Goal: Task Accomplishment & Management: Manage account settings

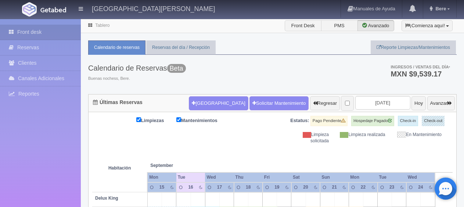
click at [204, 108] on button "Nueva Reserva" at bounding box center [218, 103] width 59 height 14
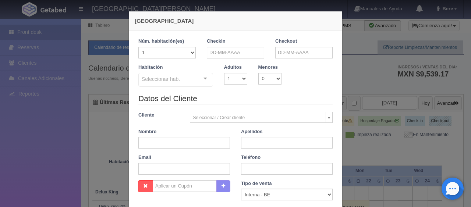
checkbox input "false"
click at [221, 51] on input "text" at bounding box center [235, 53] width 57 height 12
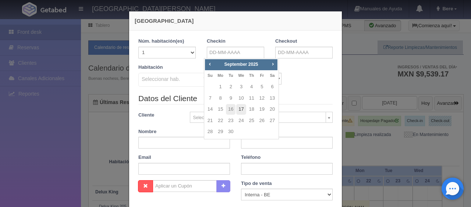
click at [243, 112] on link "17" at bounding box center [241, 109] width 10 height 11
type input "[DATE]"
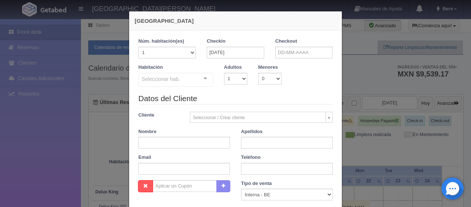
checkbox input "false"
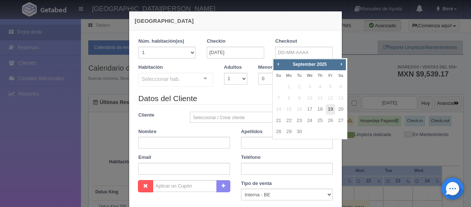
click at [333, 107] on link "19" at bounding box center [330, 109] width 10 height 11
type input "19-09-2025"
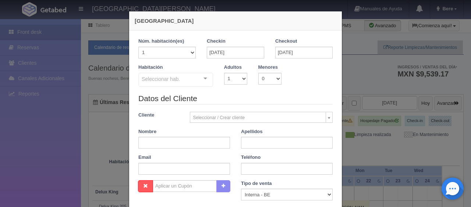
checkbox input "false"
click at [199, 69] on div "Habitación Seleccionar hab. SUITE SUITE - Sin asignar SUITE 301 Habitación Pers…" at bounding box center [176, 76] width 86 height 24
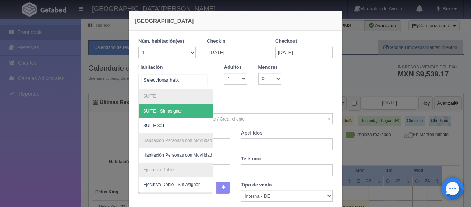
click at [200, 79] on div "SUITE SUITE - Sin asignar SUITE 301 Habitación Personas con Movilidad Reducida …" at bounding box center [175, 81] width 75 height 16
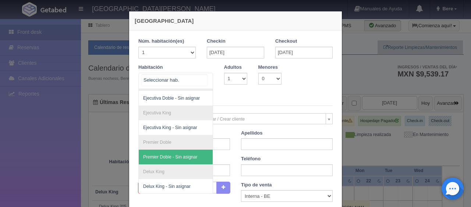
scroll to position [56, 0]
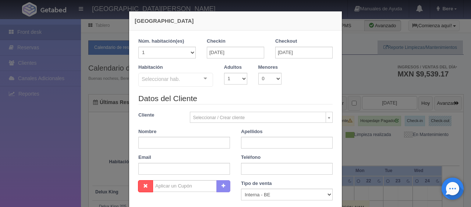
click at [245, 99] on legend "Datos del Cliente" at bounding box center [235, 98] width 194 height 11
click at [163, 148] on input "text" at bounding box center [184, 143] width 92 height 12
paste input "[PERSON_NAME]"
type input "Jonathan Tenney"
click at [251, 142] on input "text" at bounding box center [287, 143] width 92 height 12
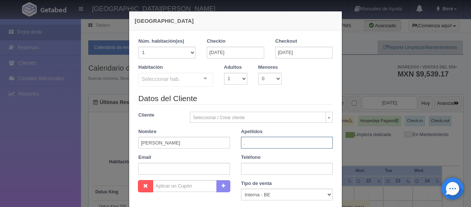
type input "."
click at [175, 69] on div "Habitación Seleccionar hab. SUITE SUITE - Sin asignar SUITE 301 Habitación Pers…" at bounding box center [176, 76] width 86 height 24
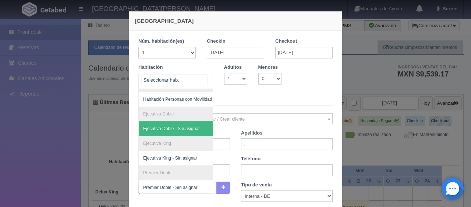
click at [178, 80] on div at bounding box center [175, 81] width 75 height 16
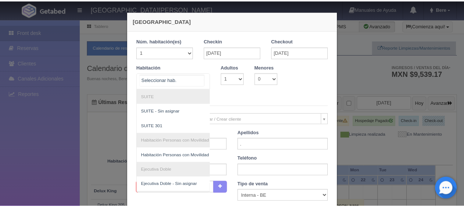
scroll to position [93, 0]
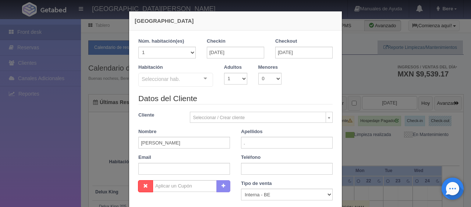
click at [373, 81] on div "Nueva Reserva 1 Núm. habitación(es) 1 2 3 4 5 6 7 8 9 10 11 12 13 14 15 16 17 1…" at bounding box center [235, 103] width 471 height 207
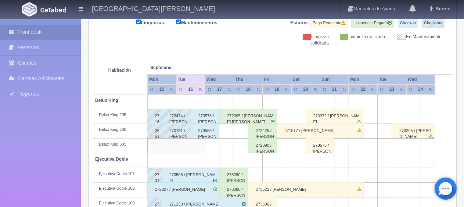
scroll to position [0, 0]
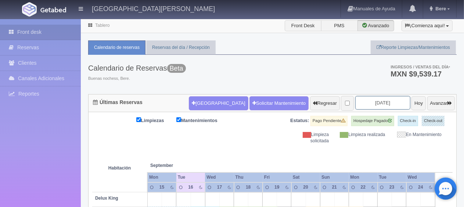
click at [371, 105] on input "2025-09-17" at bounding box center [382, 103] width 55 height 14
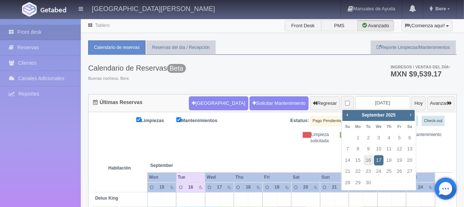
click at [413, 115] on span "Next" at bounding box center [411, 115] width 6 height 6
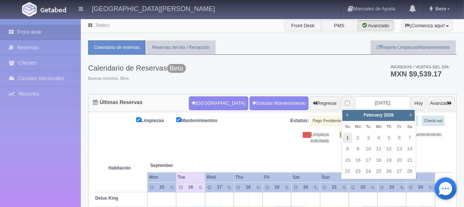
click at [350, 140] on link "1" at bounding box center [348, 138] width 10 height 11
type input "2026-02-01"
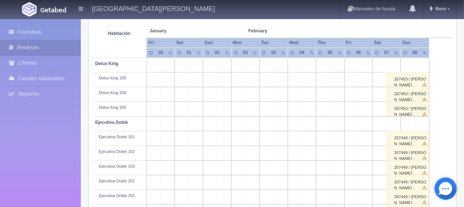
scroll to position [24, 0]
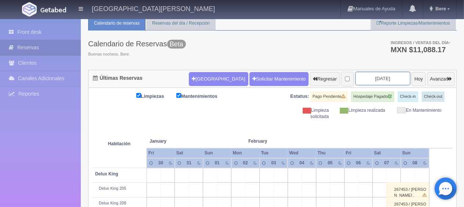
click at [382, 82] on input "[DATE]" at bounding box center [382, 79] width 55 height 14
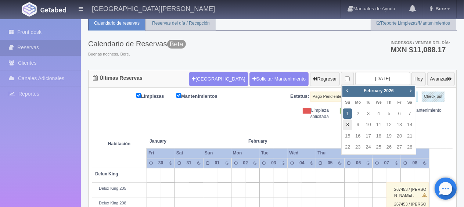
click at [347, 127] on link "8" at bounding box center [348, 124] width 10 height 11
type input "2026-02-08"
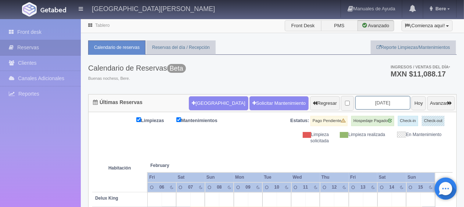
click at [376, 105] on input "[DATE]" at bounding box center [382, 103] width 55 height 14
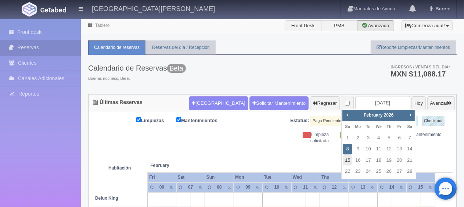
click at [346, 159] on link "15" at bounding box center [348, 160] width 10 height 11
type input "2026-02-15"
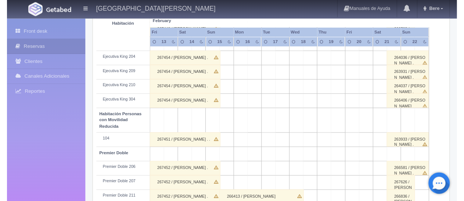
scroll to position [392, 0]
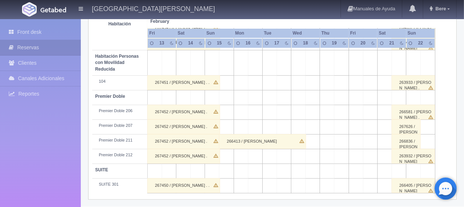
click at [399, 185] on div "266405 / Amanda Vargas" at bounding box center [413, 185] width 43 height 15
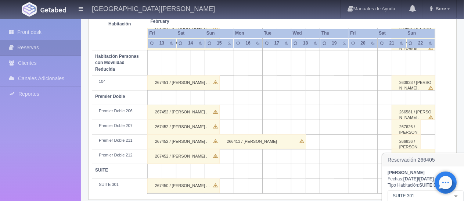
scroll to position [465, 0]
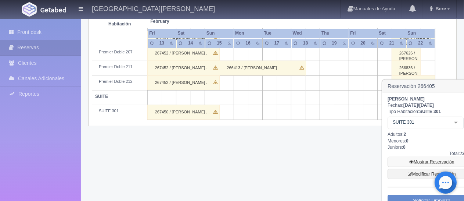
click at [410, 162] on icon at bounding box center [412, 162] width 4 height 4
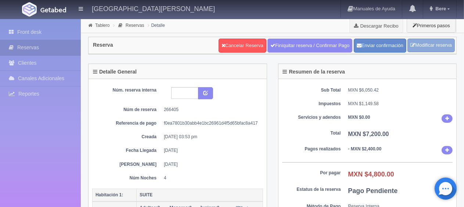
click at [426, 47] on link "Modificar reserva" at bounding box center [431, 46] width 47 height 14
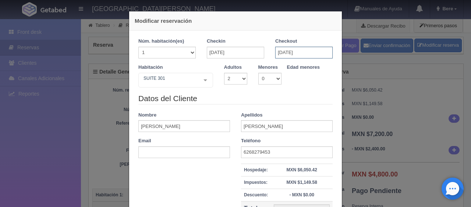
click at [284, 53] on input "[DATE]" at bounding box center [303, 53] width 57 height 12
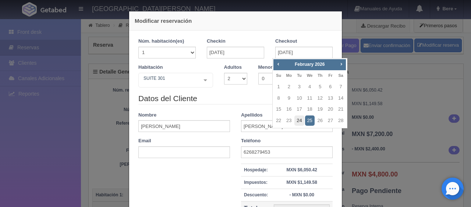
click at [299, 120] on link "24" at bounding box center [299, 120] width 10 height 11
type input "[DATE]"
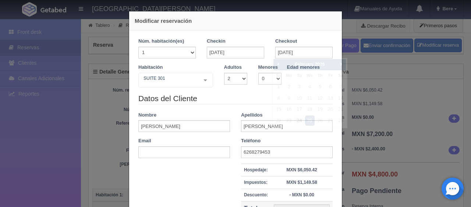
checkbox input "false"
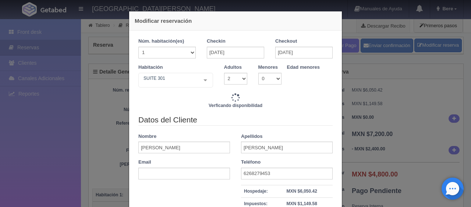
type input "7200.00"
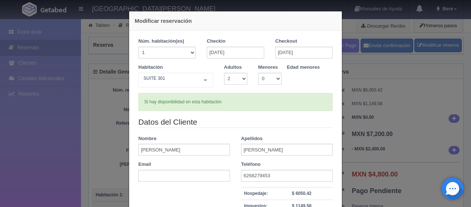
scroll to position [104, 0]
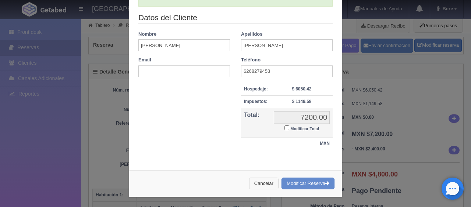
click at [261, 182] on button "Cancelar" at bounding box center [263, 184] width 29 height 12
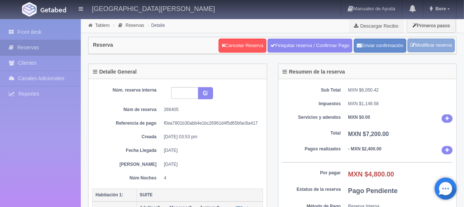
click at [411, 43] on icon at bounding box center [413, 45] width 5 height 5
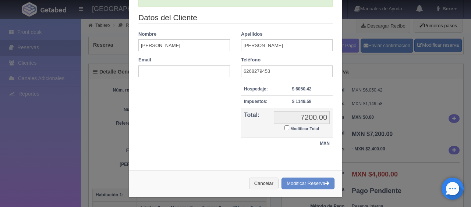
click at [290, 128] on small "Modificar Total" at bounding box center [304, 128] width 29 height 4
click at [289, 128] on input "Modificar Total" at bounding box center [286, 127] width 5 height 5
checkbox input "true"
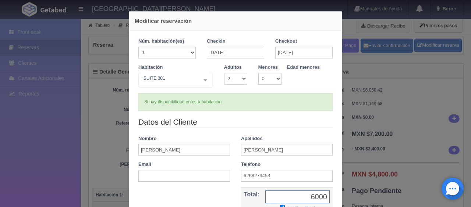
scroll to position [74, 0]
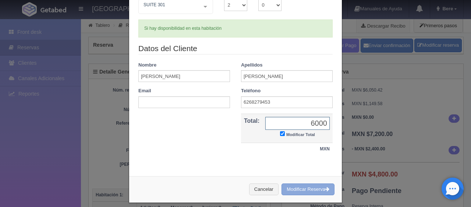
type input "6000"
click at [308, 189] on button "Modificar Reserva" at bounding box center [307, 189] width 53 height 12
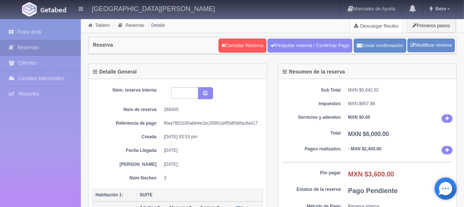
click at [374, 24] on link "Descargar Recibo" at bounding box center [376, 25] width 53 height 15
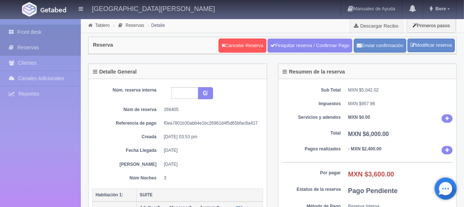
click at [46, 36] on link "Front desk" at bounding box center [40, 32] width 81 height 15
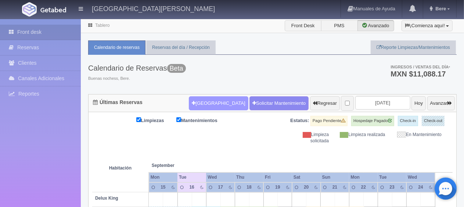
click at [192, 100] on button "Nueva Reserva" at bounding box center [218, 103] width 59 height 14
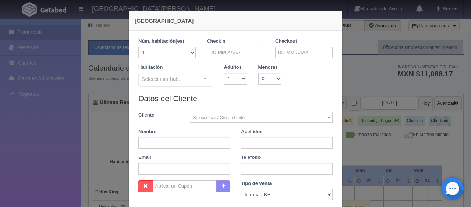
checkbox input "false"
click at [221, 53] on input "text" at bounding box center [235, 53] width 57 height 12
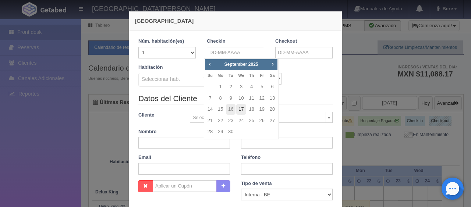
click at [242, 108] on link "17" at bounding box center [241, 109] width 10 height 11
type input "17-09-2025"
checkbox input "false"
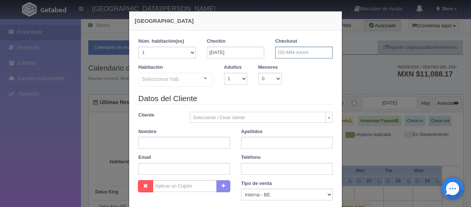
click at [281, 48] on input "text" at bounding box center [303, 53] width 57 height 12
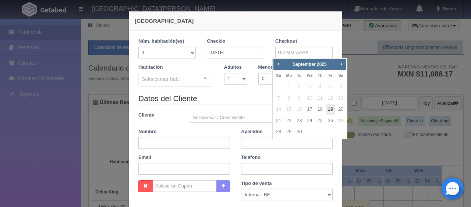
click at [329, 110] on link "19" at bounding box center [330, 109] width 10 height 11
type input "[DATE]"
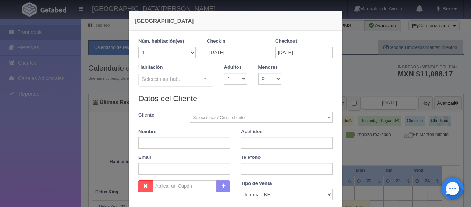
checkbox input "false"
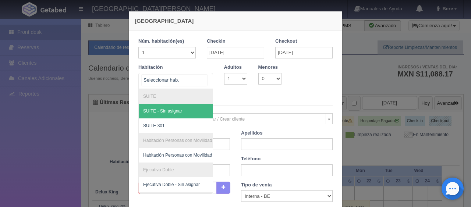
click at [196, 81] on div "SUITE SUITE - Sin asignar SUITE 301 Habitación Personas con Movilidad Reducida …" at bounding box center [175, 81] width 75 height 16
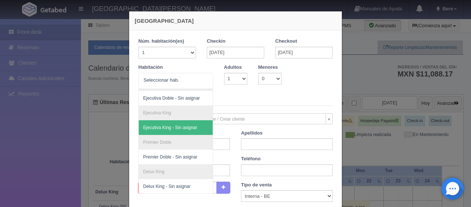
click at [239, 98] on legend "Datos del Cliente" at bounding box center [235, 99] width 194 height 11
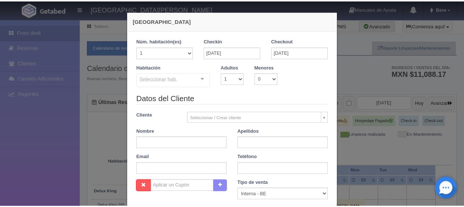
scroll to position [129, 0]
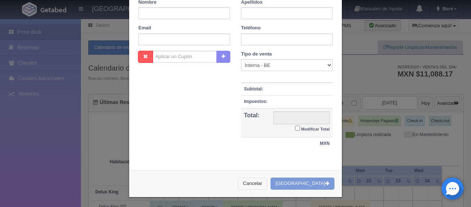
click at [267, 182] on button "Cancelar" at bounding box center [251, 184] width 29 height 12
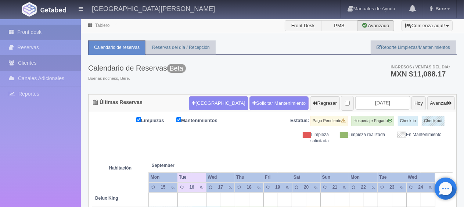
click at [36, 65] on link "Clientes" at bounding box center [40, 63] width 81 height 15
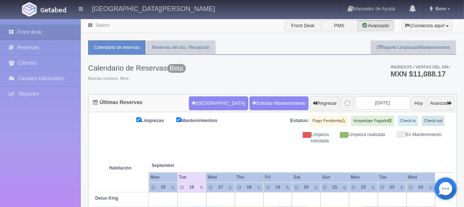
scroll to position [110, 0]
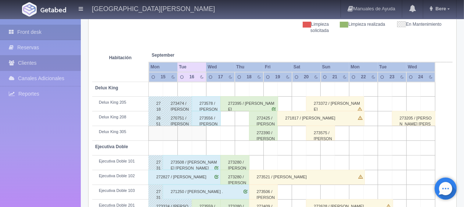
click at [36, 62] on link "Clientes" at bounding box center [40, 63] width 81 height 15
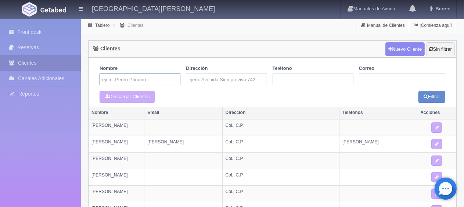
click at [132, 79] on input "text" at bounding box center [140, 80] width 81 height 12
paste input "[PERSON_NAME]"
type input "[PERSON_NAME]"
click at [437, 96] on button "Filtrar" at bounding box center [432, 97] width 27 height 12
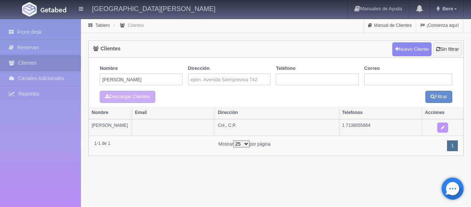
click at [446, 128] on link at bounding box center [442, 127] width 11 height 10
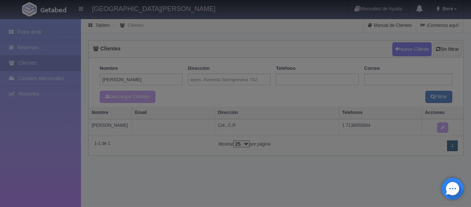
click at [447, 128] on div at bounding box center [235, 103] width 471 height 207
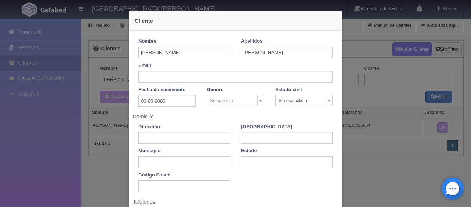
scroll to position [76, 0]
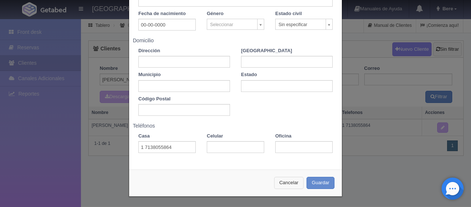
drag, startPoint x: 287, startPoint y: 183, endPoint x: 283, endPoint y: 183, distance: 4.0
click at [283, 183] on button "Cancelar" at bounding box center [288, 183] width 29 height 12
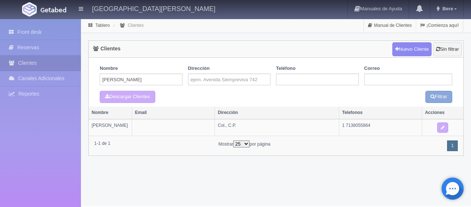
click at [430, 101] on button "Filtrar" at bounding box center [438, 97] width 27 height 12
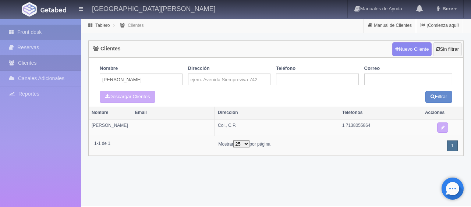
click at [52, 28] on link "Front desk" at bounding box center [40, 32] width 81 height 15
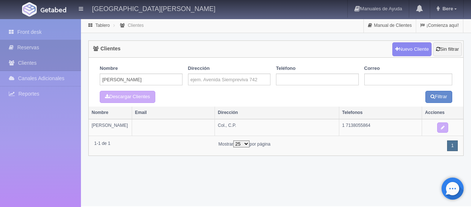
click at [46, 46] on link "Reservas" at bounding box center [40, 47] width 81 height 15
click at [36, 49] on link "Reservas" at bounding box center [40, 47] width 81 height 15
click at [33, 47] on link "Reservas" at bounding box center [40, 47] width 81 height 15
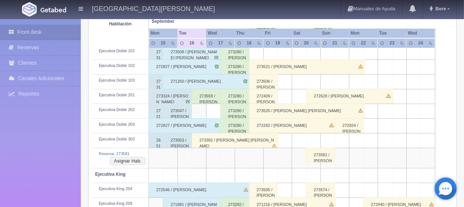
scroll to position [110, 0]
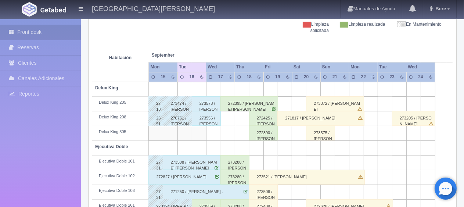
click at [260, 132] on div "272390 / [PERSON_NAME]" at bounding box center [263, 133] width 29 height 15
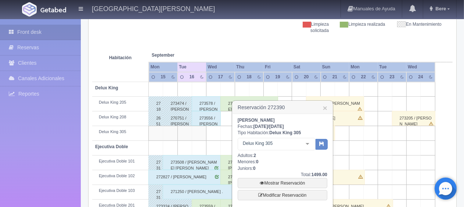
click at [306, 144] on div at bounding box center [307, 143] width 15 height 11
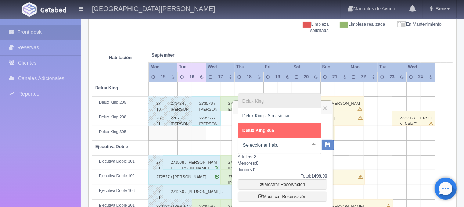
click at [212, 132] on td at bounding box center [213, 133] width 14 height 15
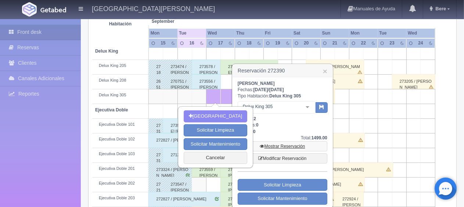
scroll to position [184, 0]
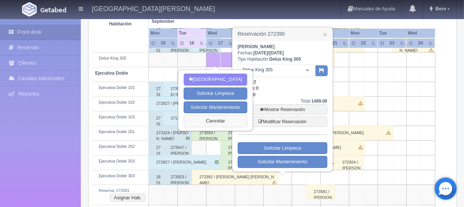
click at [215, 123] on button "Cancelar" at bounding box center [216, 121] width 64 height 12
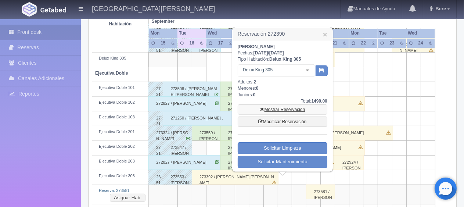
click at [275, 108] on link "Mostrar Reservación" at bounding box center [283, 109] width 90 height 10
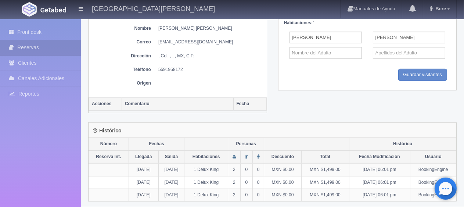
scroll to position [237, 0]
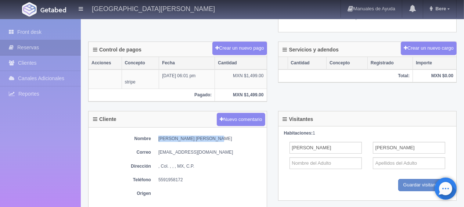
drag, startPoint x: 216, startPoint y: 137, endPoint x: 161, endPoint y: 134, distance: 55.2
click at [159, 136] on dd "[PERSON_NAME] [PERSON_NAME]" at bounding box center [210, 139] width 105 height 6
copy dd "[PERSON_NAME] [PERSON_NAME]"
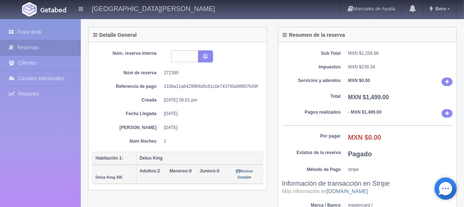
scroll to position [0, 0]
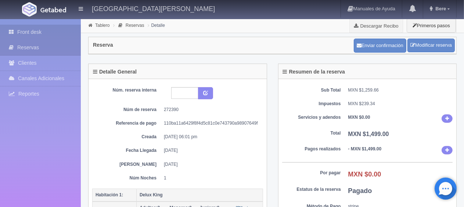
click at [47, 32] on link "Front desk" at bounding box center [40, 32] width 81 height 15
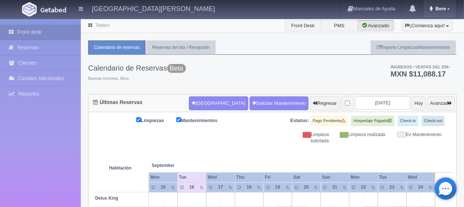
click at [439, 11] on span "Bere" at bounding box center [440, 9] width 12 height 6
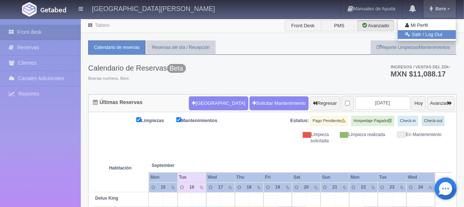
click at [428, 31] on link "Salir / Log Out" at bounding box center [427, 34] width 58 height 9
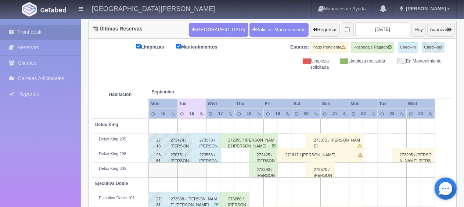
scroll to position [110, 0]
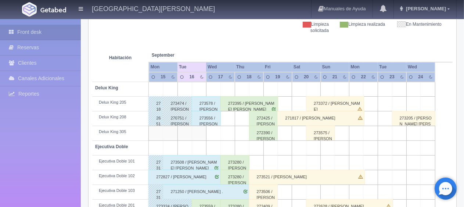
click at [256, 120] on div "272425 / [PERSON_NAME] [PERSON_NAME]" at bounding box center [263, 118] width 29 height 15
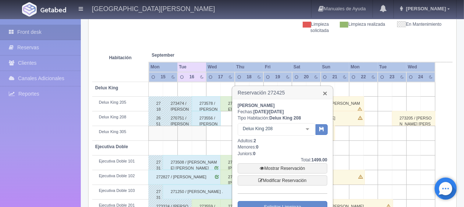
click at [325, 93] on link "×" at bounding box center [325, 93] width 4 height 8
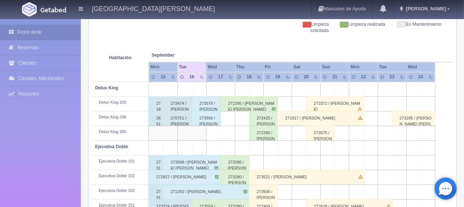
click at [268, 132] on div "272390 / [PERSON_NAME] [PERSON_NAME]" at bounding box center [263, 133] width 29 height 15
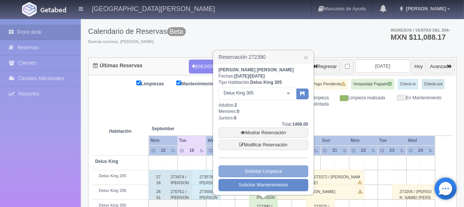
scroll to position [0, 0]
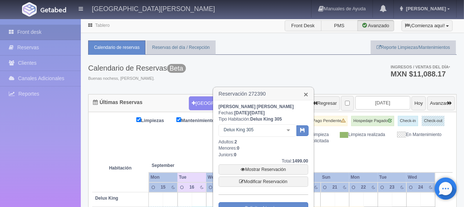
click at [307, 95] on link "×" at bounding box center [306, 94] width 4 height 8
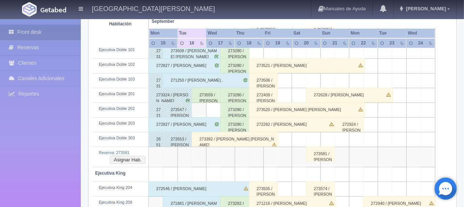
scroll to position [185, 0]
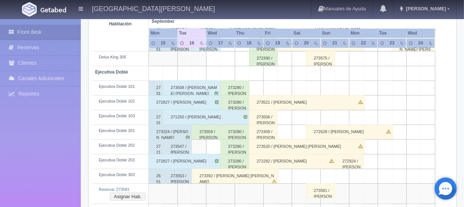
click at [320, 188] on div "273581 / [PERSON_NAME]" at bounding box center [320, 190] width 29 height 15
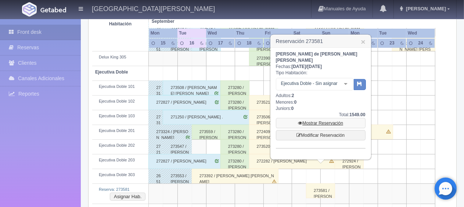
click at [309, 118] on link "Mostrar Reservación" at bounding box center [321, 123] width 90 height 10
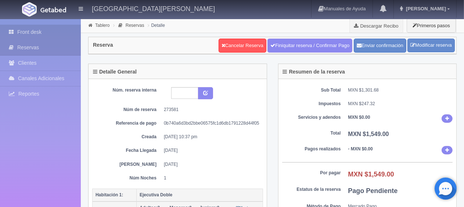
click at [47, 32] on link "Front desk" at bounding box center [40, 32] width 81 height 15
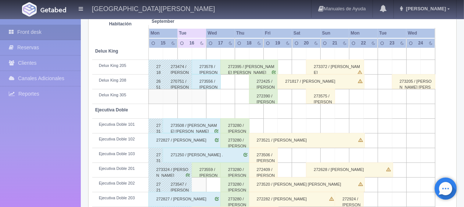
scroll to position [184, 0]
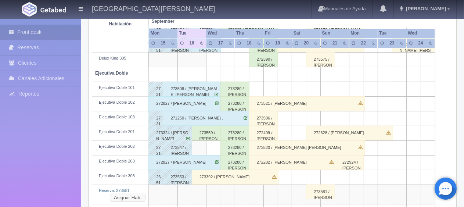
click at [131, 196] on button "Asignar Hab." at bounding box center [128, 198] width 36 height 8
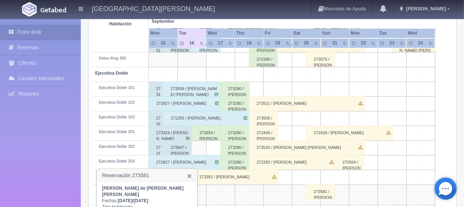
click at [189, 177] on link "×" at bounding box center [189, 176] width 4 height 8
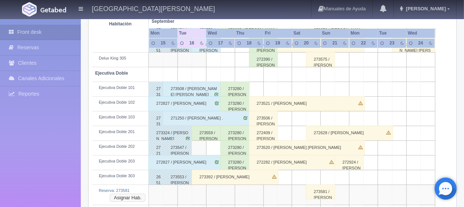
click at [125, 195] on button "Asignar Hab." at bounding box center [128, 198] width 36 height 8
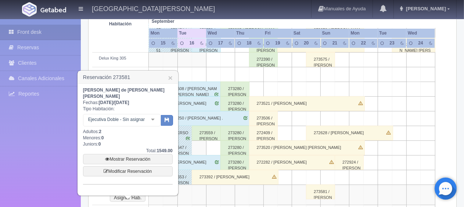
click at [155, 114] on div at bounding box center [153, 119] width 15 height 11
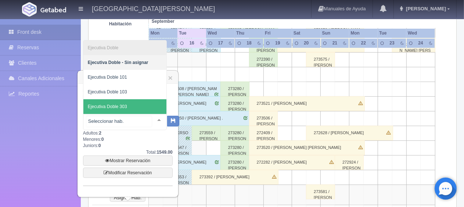
click at [133, 102] on span "Ejecutiva Doble 303" at bounding box center [124, 106] width 83 height 15
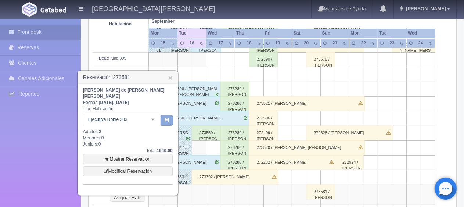
click at [169, 117] on icon "button" at bounding box center [167, 119] width 5 height 5
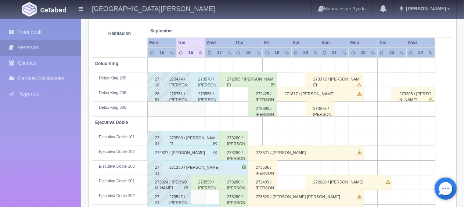
scroll to position [98, 0]
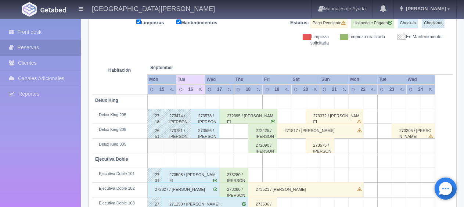
click at [265, 146] on div "272390 / [PERSON_NAME]" at bounding box center [262, 145] width 29 height 15
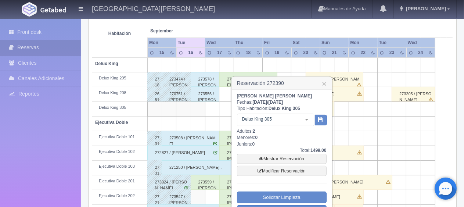
scroll to position [171, 0]
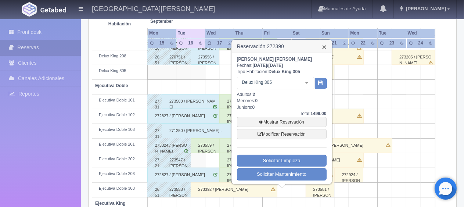
click at [325, 47] on link "×" at bounding box center [324, 47] width 4 height 8
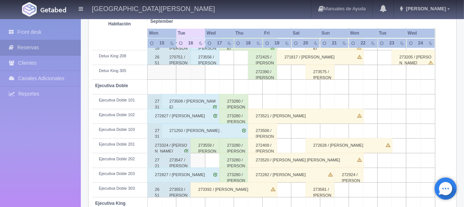
scroll to position [135, 0]
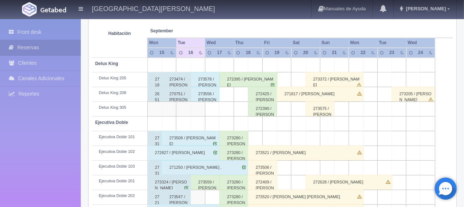
click at [201, 185] on div "273559 / [PERSON_NAME] Montserrat [PERSON_NAME]" at bounding box center [205, 182] width 29 height 15
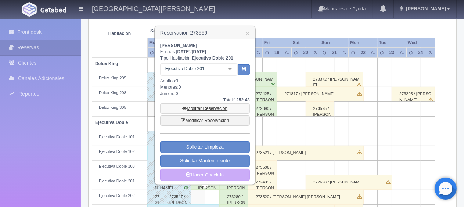
click at [212, 106] on link "Mostrar Reservación" at bounding box center [205, 108] width 90 height 10
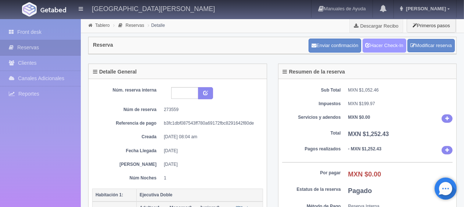
click at [382, 48] on link "Hacer Check-In" at bounding box center [385, 46] width 44 height 14
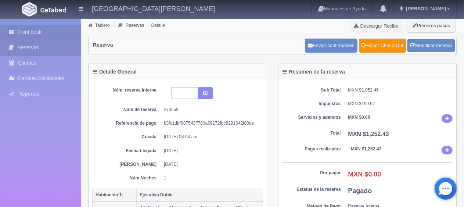
click at [44, 35] on link "Front desk" at bounding box center [40, 32] width 81 height 15
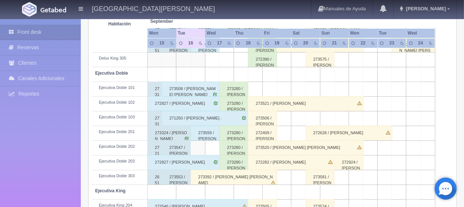
scroll to position [147, 0]
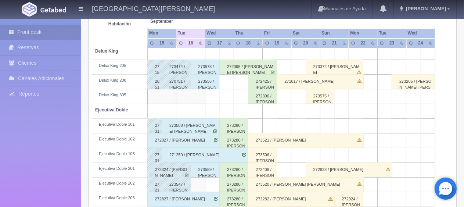
click at [267, 99] on div "272390 / [PERSON_NAME] [PERSON_NAME]" at bounding box center [262, 96] width 29 height 15
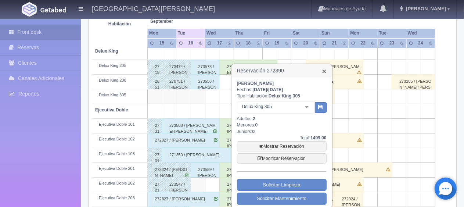
click at [322, 70] on h3 "Reservación 272390 ×" at bounding box center [282, 70] width 100 height 13
click at [324, 70] on link "×" at bounding box center [324, 71] width 4 height 8
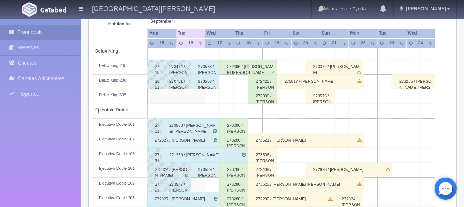
click at [271, 99] on div "272390 / [PERSON_NAME] [PERSON_NAME]" at bounding box center [262, 96] width 29 height 15
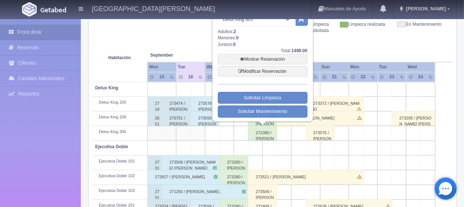
scroll to position [74, 0]
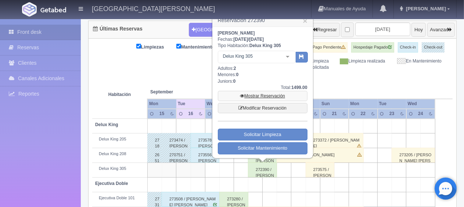
click at [272, 96] on link "Mostrar Reservación" at bounding box center [263, 96] width 90 height 10
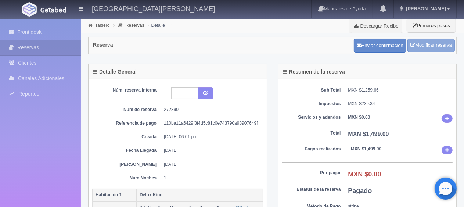
click at [429, 43] on link "Modificar reserva" at bounding box center [431, 46] width 47 height 14
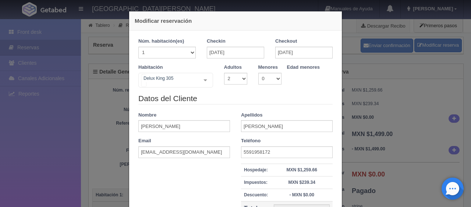
click at [203, 83] on div at bounding box center [205, 80] width 15 height 14
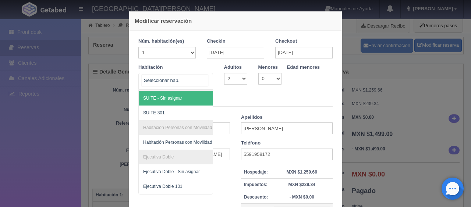
scroll to position [7, 0]
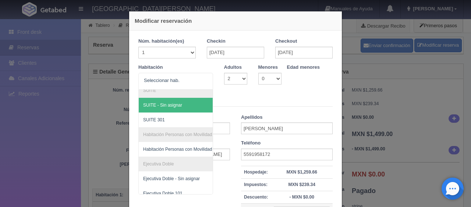
click at [222, 97] on legend "Datos del Cliente" at bounding box center [235, 100] width 194 height 11
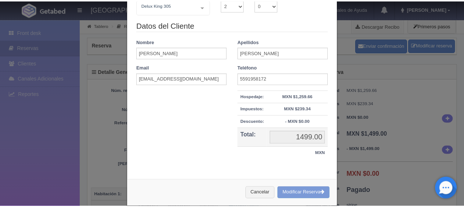
scroll to position [83, 0]
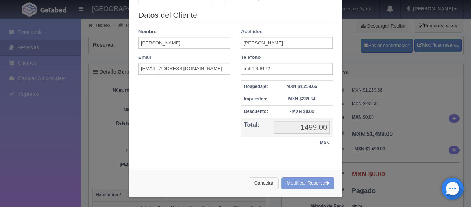
click at [260, 179] on button "Cancelar" at bounding box center [263, 183] width 29 height 12
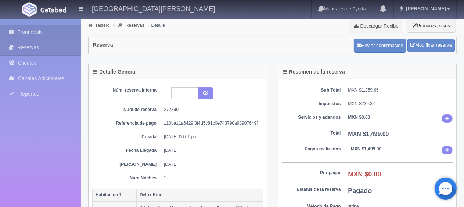
click at [43, 35] on link "Front desk" at bounding box center [40, 32] width 81 height 15
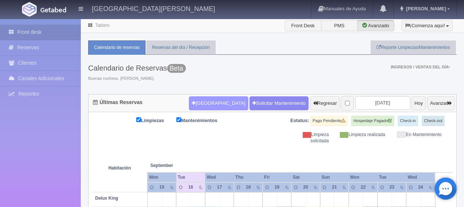
click at [193, 99] on button "[GEOGRAPHIC_DATA]" at bounding box center [218, 103] width 59 height 14
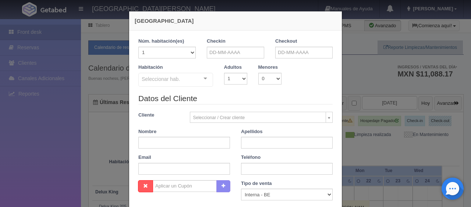
checkbox input "false"
click at [226, 51] on input "text" at bounding box center [235, 53] width 57 height 12
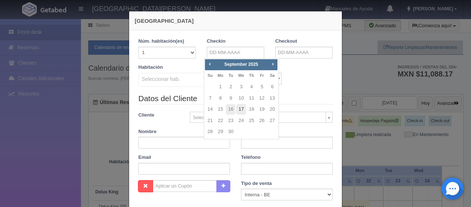
click at [243, 107] on link "17" at bounding box center [241, 109] width 10 height 11
type input "17-09-2025"
checkbox input "false"
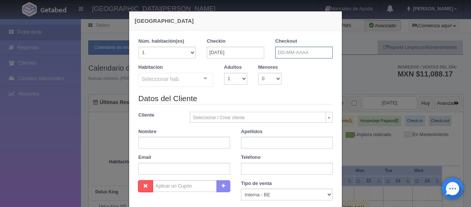
click at [291, 53] on input "text" at bounding box center [303, 53] width 57 height 12
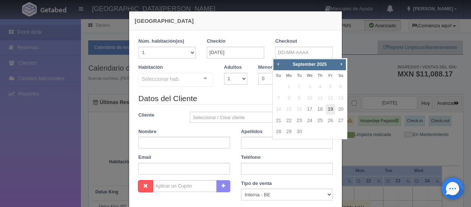
click at [330, 109] on link "19" at bounding box center [330, 109] width 10 height 11
type input "[DATE]"
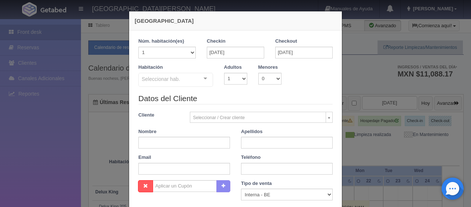
checkbox input "false"
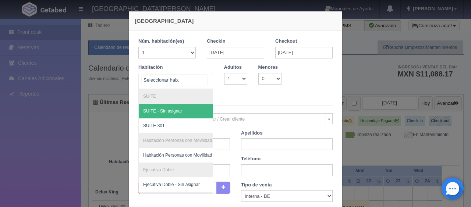
click at [206, 80] on div at bounding box center [205, 78] width 15 height 11
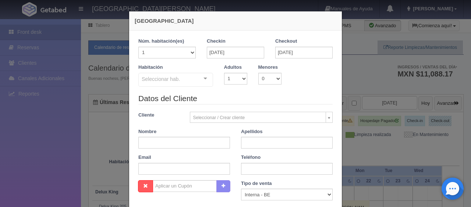
click at [245, 96] on legend "Datos del Cliente" at bounding box center [235, 98] width 194 height 11
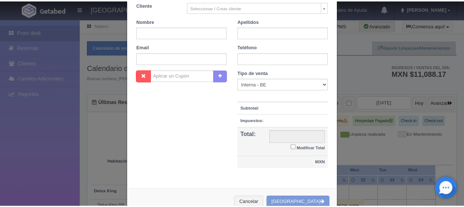
scroll to position [129, 0]
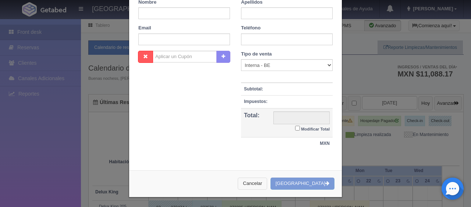
click at [267, 183] on button "Cancelar" at bounding box center [251, 184] width 29 height 12
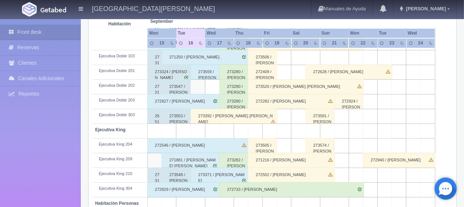
scroll to position [171, 0]
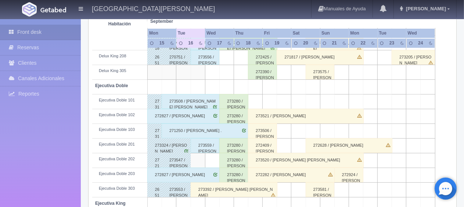
click at [262, 68] on div "272390 / Sergio R. Quesada Vieyra" at bounding box center [262, 72] width 29 height 15
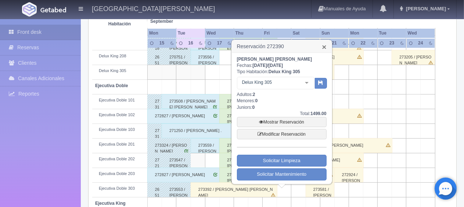
click at [325, 46] on link "×" at bounding box center [324, 47] width 4 height 8
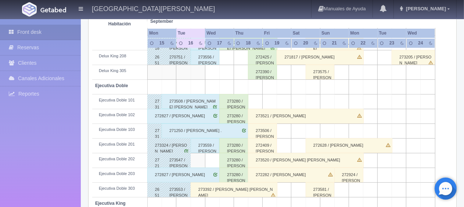
scroll to position [135, 0]
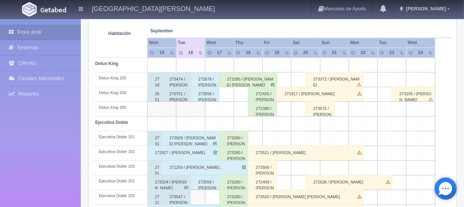
click at [261, 112] on div "272390 / Sergio R. Quesada Vieyra" at bounding box center [262, 108] width 29 height 15
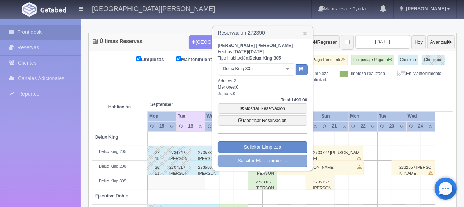
scroll to position [24, 0]
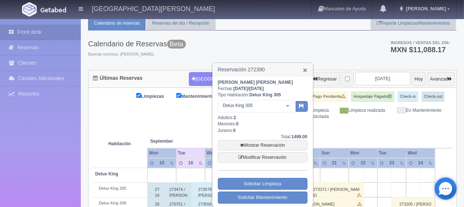
click at [306, 69] on link "×" at bounding box center [305, 70] width 4 height 8
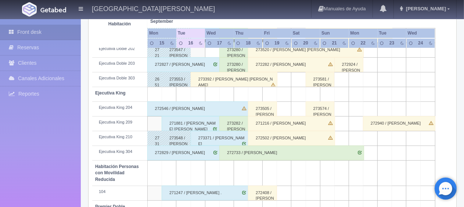
scroll to position [245, 0]
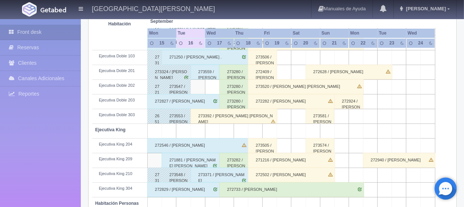
click at [227, 119] on div "273392 / [PERSON_NAME] [PERSON_NAME]" at bounding box center [234, 116] width 87 height 15
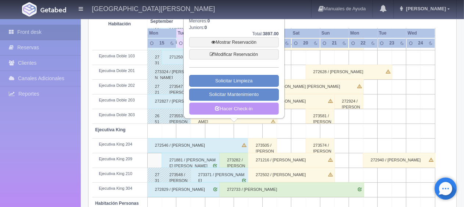
click at [229, 107] on link "Hacer Check-in" at bounding box center [234, 109] width 90 height 12
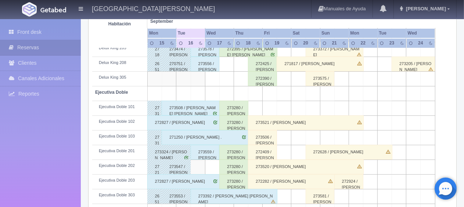
scroll to position [128, 0]
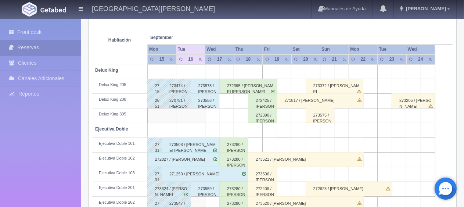
click at [211, 20] on th at bounding box center [226, 30] width 43 height 28
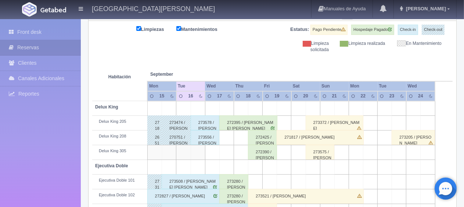
scroll to position [54, 0]
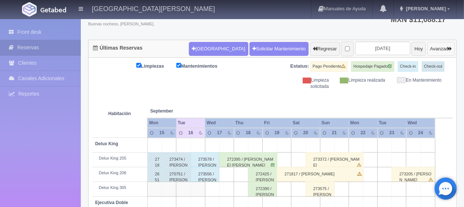
click at [431, 49] on button "Avanzar" at bounding box center [442, 49] width 28 height 14
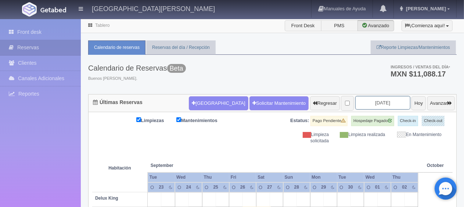
click at [355, 102] on input "[DATE]" at bounding box center [382, 103] width 55 height 14
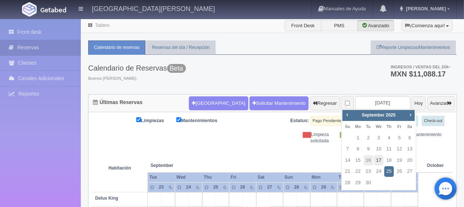
click at [379, 162] on link "17" at bounding box center [379, 160] width 10 height 11
type input "[DATE]"
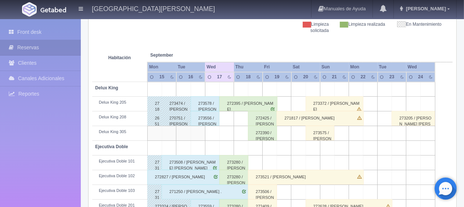
scroll to position [74, 0]
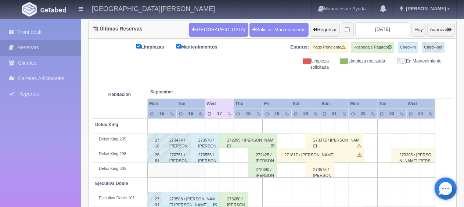
click at [260, 158] on div "272425 / [PERSON_NAME] [PERSON_NAME]" at bounding box center [262, 155] width 29 height 15
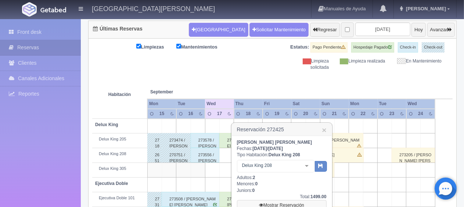
scroll to position [110, 0]
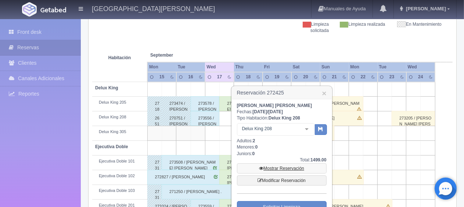
click at [283, 168] on link "Mostrar Reservación" at bounding box center [282, 168] width 90 height 10
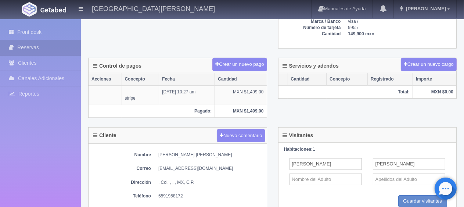
scroll to position [257, 0]
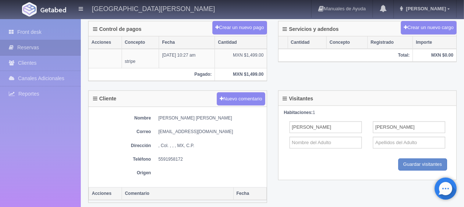
click at [158, 115] on dl "Nombre [PERSON_NAME] [PERSON_NAME]" at bounding box center [177, 118] width 171 height 6
drag, startPoint x: 158, startPoint y: 116, endPoint x: 222, endPoint y: 114, distance: 63.3
click at [222, 115] on dd "[PERSON_NAME] [PERSON_NAME]" at bounding box center [210, 118] width 105 height 6
copy dd "[PERSON_NAME] [PERSON_NAME]"
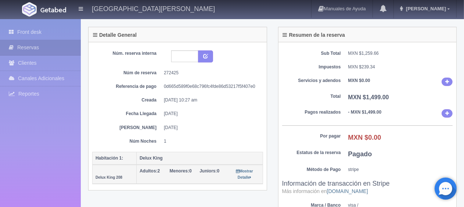
scroll to position [0, 0]
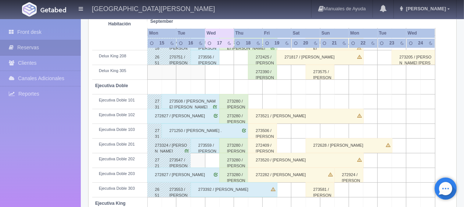
scroll to position [135, 0]
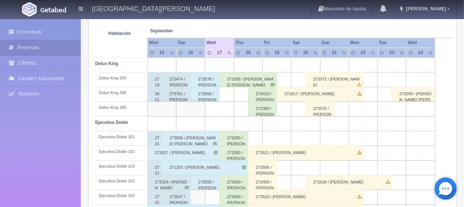
click at [254, 110] on div "272390 / Sergio R. Quesada Vieyra" at bounding box center [262, 108] width 29 height 15
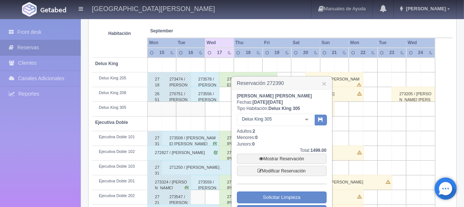
click at [309, 121] on div at bounding box center [307, 119] width 15 height 11
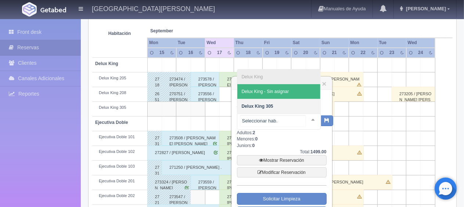
scroll to position [171, 0]
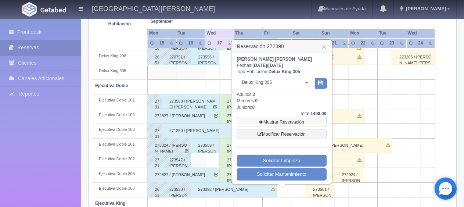
click at [287, 122] on link "Mostrar Reservación" at bounding box center [282, 122] width 90 height 10
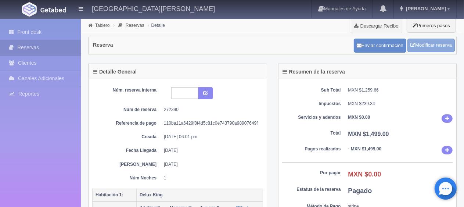
click at [433, 42] on link "Modificar reserva" at bounding box center [431, 46] width 47 height 14
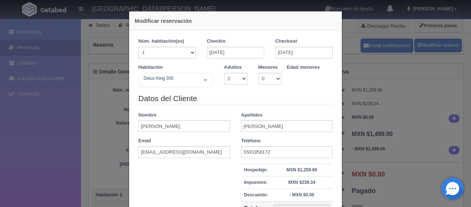
click at [199, 85] on div "Delux [PERSON_NAME] 305 SUITE SUITE - Sin asignar SUITE 301 Habitación Personas…" at bounding box center [175, 80] width 75 height 15
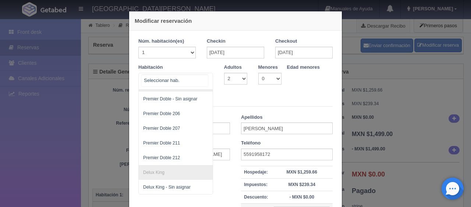
scroll to position [166, 0]
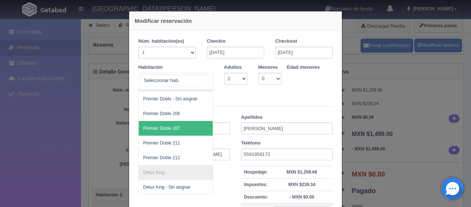
click at [174, 126] on span "Premier Doble 207" at bounding box center [161, 128] width 37 height 5
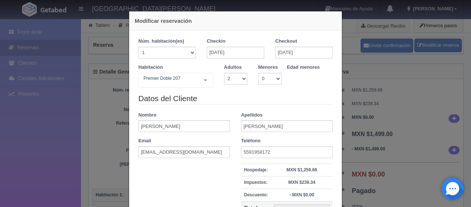
checkbox input "false"
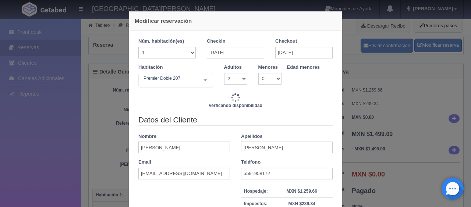
type input "1649.00"
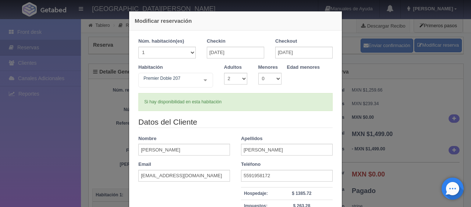
scroll to position [104, 0]
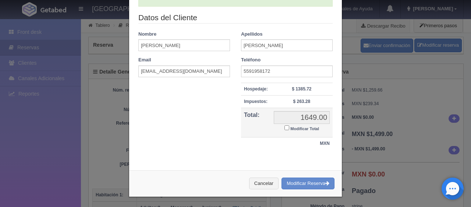
click at [287, 127] on label "Modificar Total" at bounding box center [301, 128] width 35 height 8
click at [287, 127] on input "Modificar Total" at bounding box center [286, 127] width 5 height 5
checkbox input "true"
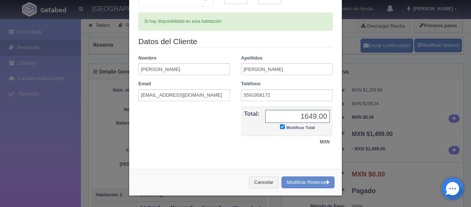
scroll to position [79, 0]
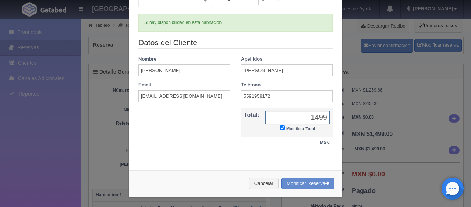
type input "1499"
drag, startPoint x: 296, startPoint y: 185, endPoint x: 261, endPoint y: 26, distance: 163.3
click at [296, 185] on button "Modificar Reserva" at bounding box center [307, 184] width 53 height 12
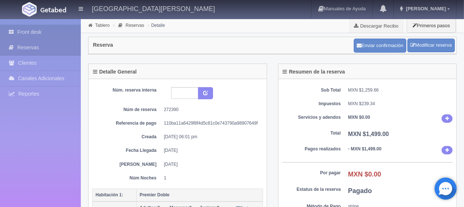
click at [43, 32] on link "Front desk" at bounding box center [40, 32] width 81 height 15
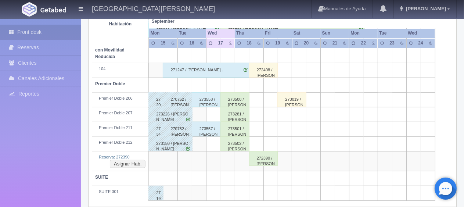
scroll to position [405, 0]
click at [132, 159] on button "Asignar Hab." at bounding box center [128, 163] width 36 height 8
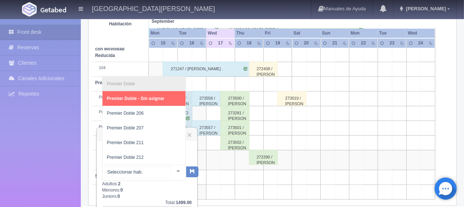
click at [172, 170] on div at bounding box center [178, 170] width 15 height 11
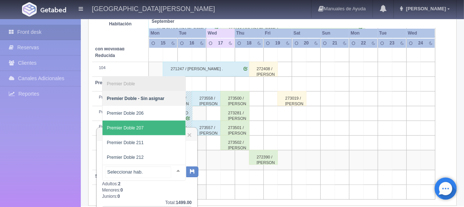
click at [164, 130] on span "Premier Doble 207" at bounding box center [144, 128] width 83 height 15
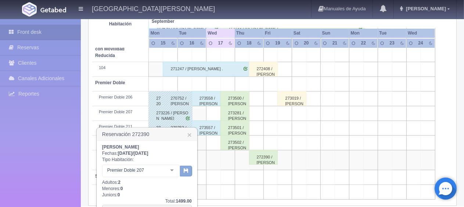
click at [189, 173] on button "button" at bounding box center [186, 171] width 12 height 11
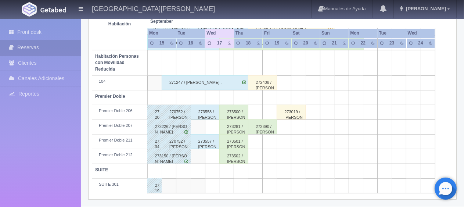
scroll to position [355, 0]
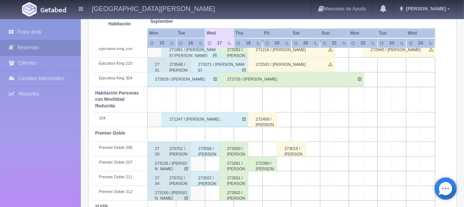
click at [260, 161] on div "272390 / [PERSON_NAME]" at bounding box center [262, 163] width 29 height 15
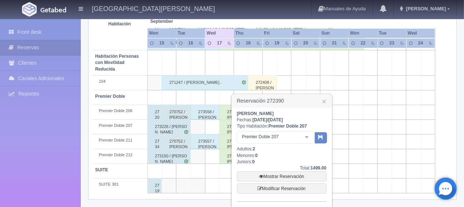
scroll to position [426, 0]
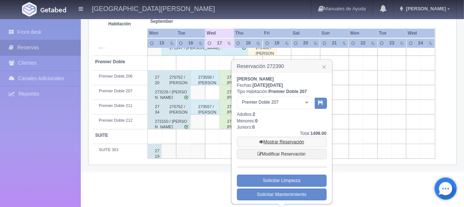
click at [286, 139] on link "Mostrar Reservación" at bounding box center [282, 142] width 90 height 10
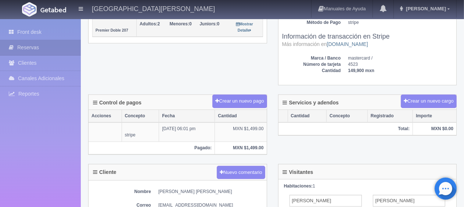
scroll to position [221, 0]
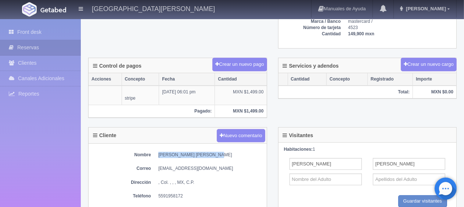
drag, startPoint x: 210, startPoint y: 154, endPoint x: 159, endPoint y: 152, distance: 50.8
click at [159, 152] on dd "[PERSON_NAME] [PERSON_NAME]" at bounding box center [210, 155] width 105 height 6
copy dd "[PERSON_NAME] [PERSON_NAME]"
drag, startPoint x: 181, startPoint y: 193, endPoint x: 158, endPoint y: 193, distance: 22.4
click at [158, 193] on dd "5591958172" at bounding box center [210, 196] width 105 height 6
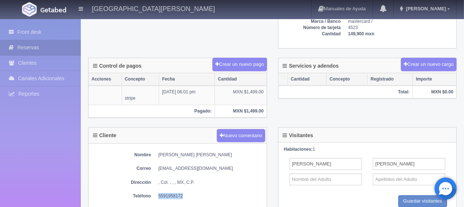
copy dd "5591958172"
click at [41, 35] on link "Front desk" at bounding box center [40, 32] width 81 height 15
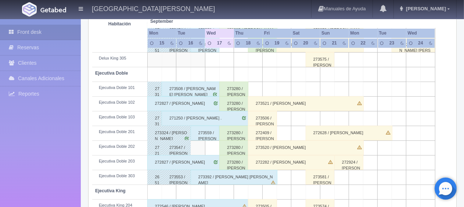
scroll to position [147, 0]
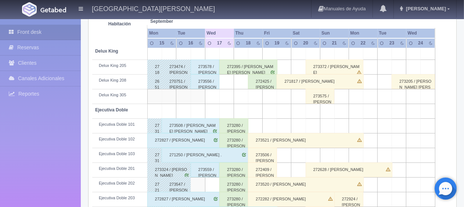
click at [258, 78] on div "272425 / [PERSON_NAME] [PERSON_NAME]" at bounding box center [262, 81] width 29 height 15
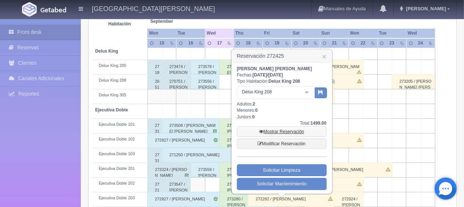
click at [285, 131] on link "Mostrar Reservación" at bounding box center [282, 131] width 90 height 10
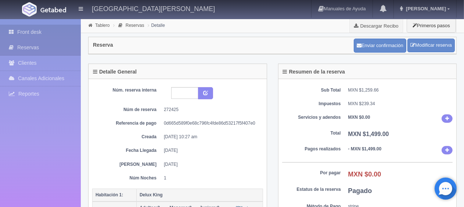
click at [50, 33] on link "Front desk" at bounding box center [40, 32] width 81 height 15
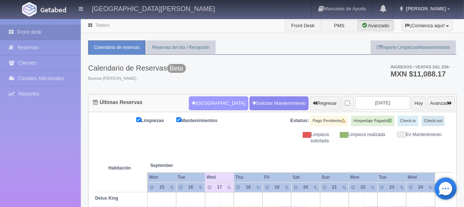
click at [194, 104] on button "[GEOGRAPHIC_DATA]" at bounding box center [218, 103] width 59 height 14
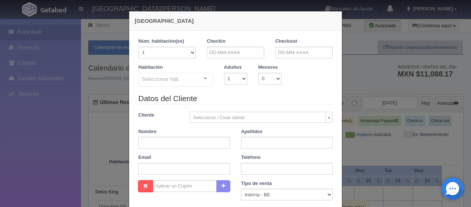
checkbox input "false"
click at [224, 51] on input "text" at bounding box center [235, 53] width 57 height 12
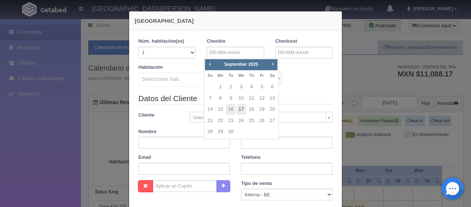
click at [244, 110] on link "17" at bounding box center [241, 109] width 10 height 11
type input "17-09-2025"
checkbox input "false"
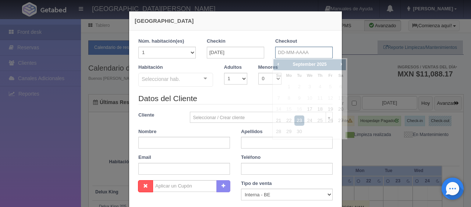
click at [276, 50] on input "text" at bounding box center [303, 53] width 57 height 12
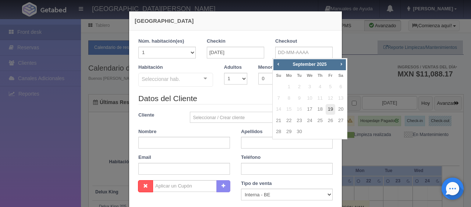
click at [330, 108] on link "19" at bounding box center [330, 109] width 10 height 11
type input "19-09-2025"
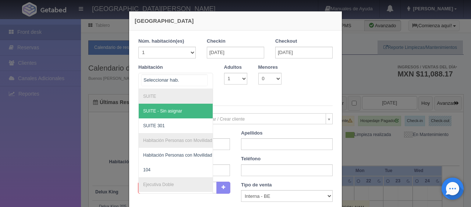
click at [200, 77] on div at bounding box center [205, 78] width 15 height 11
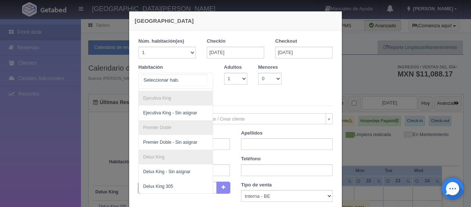
scroll to position [107, 0]
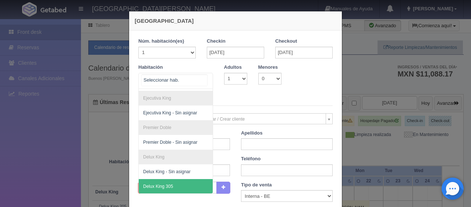
click at [176, 179] on span "Delux King 305" at bounding box center [201, 186] width 124 height 15
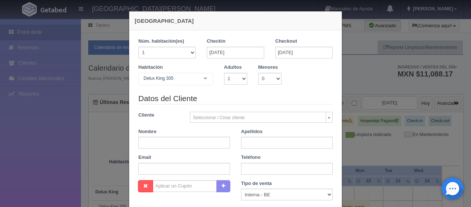
checkbox input "false"
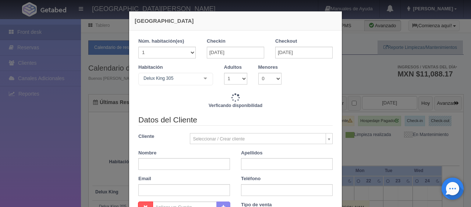
type input "2598.00"
checkbox input "false"
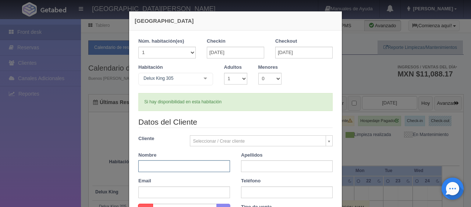
click at [179, 162] on input "text" at bounding box center [184, 166] width 92 height 12
type input "Jonathan"
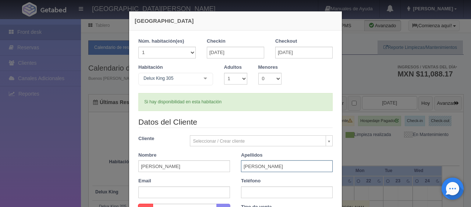
type input "Tenney"
click at [250, 193] on input "text" at bounding box center [287, 192] width 92 height 12
paste input "1 (713) 8055864"
click at [251, 191] on input "1 (713) 8055864" at bounding box center [287, 192] width 92 height 12
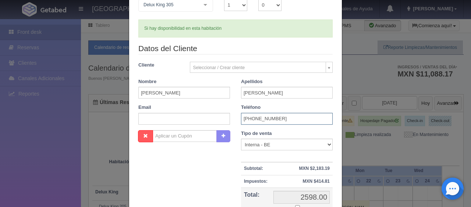
scroll to position [110, 0]
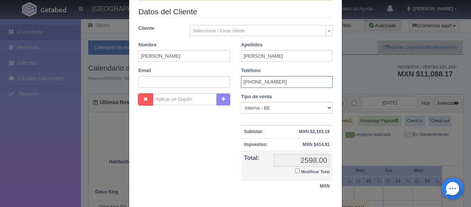
type input "1 (713) 8055864"
click at [268, 105] on select "Correo Electronico Interna - BE Llamada OTA Externa Otro WALK IN" at bounding box center [287, 108] width 92 height 12
select select "extota"
click at [241, 102] on select "Correo Electronico Interna - BE Llamada OTA Externa Otro WALK IN" at bounding box center [287, 108] width 92 height 12
click at [295, 170] on input "Modificar Total" at bounding box center [297, 170] width 5 height 5
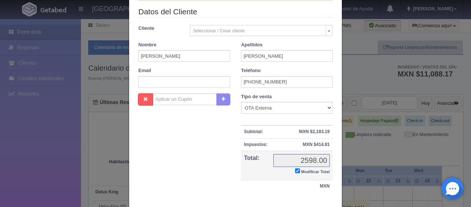
checkbox input "true"
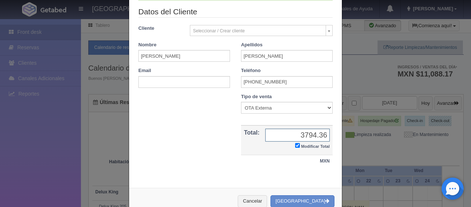
click at [300, 135] on input "3794.36" at bounding box center [297, 135] width 64 height 13
type input "2794.36"
click at [305, 201] on button "Crear Reserva" at bounding box center [302, 201] width 64 height 12
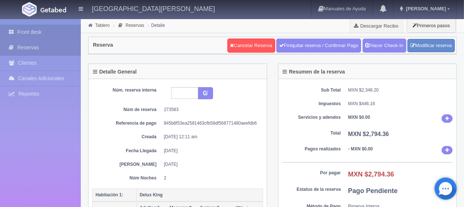
click at [22, 31] on link "Front desk" at bounding box center [40, 32] width 81 height 15
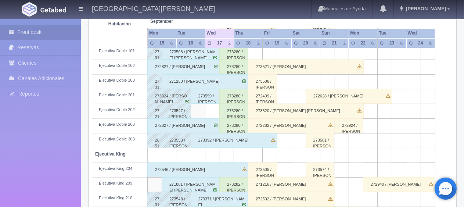
scroll to position [257, 0]
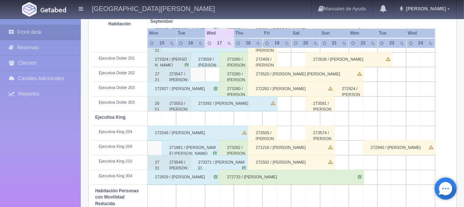
click at [218, 105] on div "273392 / [PERSON_NAME]" at bounding box center [234, 103] width 87 height 15
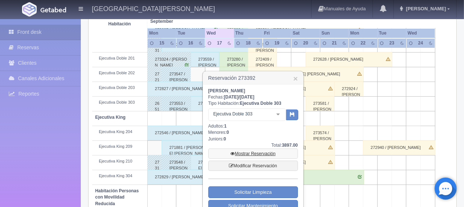
click at [265, 153] on link "Mostrar Reservación" at bounding box center [253, 154] width 90 height 10
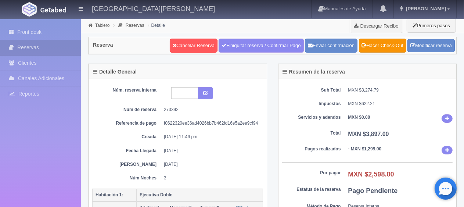
click at [271, 112] on div "Detalle General Núm. reserva interna Núm de reserva 273392 Referencia de pago f…" at bounding box center [178, 150] width 190 height 173
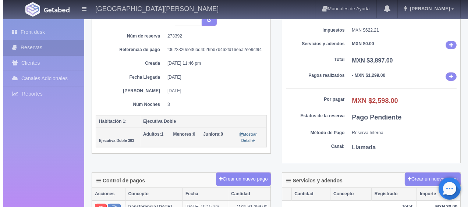
scroll to position [110, 0]
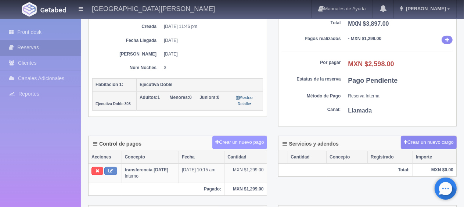
click at [254, 144] on button "Crear un nuevo pago" at bounding box center [239, 143] width 54 height 14
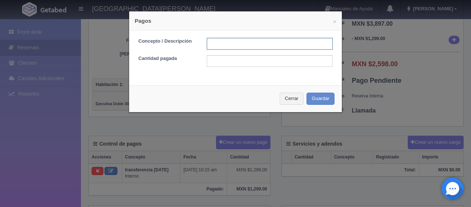
click at [222, 45] on input "text" at bounding box center [270, 44] width 126 height 12
type input "pago en efectivo"
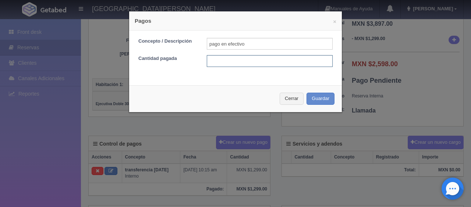
click at [240, 60] on input "text" at bounding box center [270, 61] width 126 height 12
type input "2398"
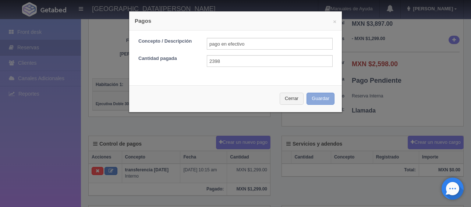
click at [310, 97] on button "Guardar" at bounding box center [320, 99] width 28 height 12
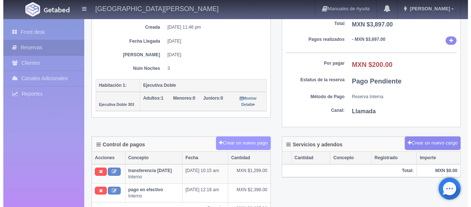
scroll to position [110, 0]
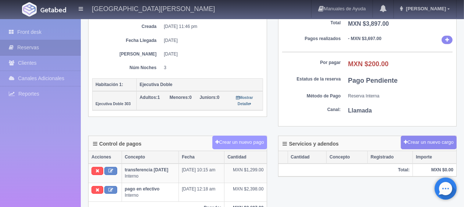
click at [241, 143] on button "Crear un nuevo pago" at bounding box center [239, 143] width 54 height 14
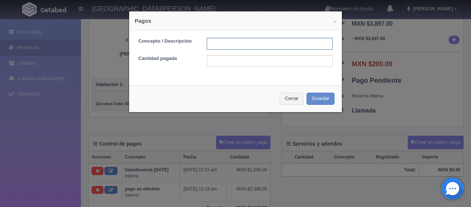
click at [213, 47] on input "text" at bounding box center [270, 44] width 126 height 12
type input "Descuento pago en efectivo"
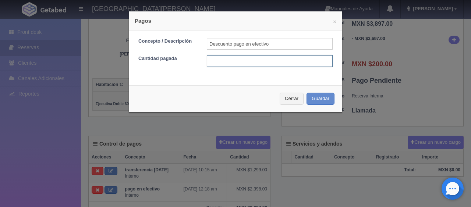
click at [263, 61] on input "text" at bounding box center [270, 61] width 126 height 12
type input "200"
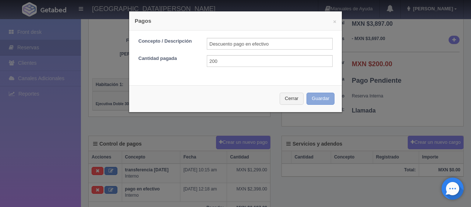
click at [314, 100] on button "Guardar" at bounding box center [320, 99] width 28 height 12
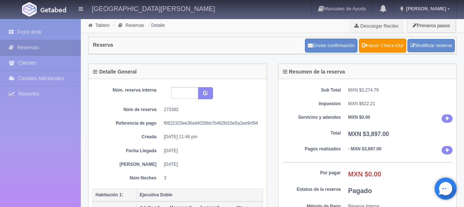
scroll to position [110, 0]
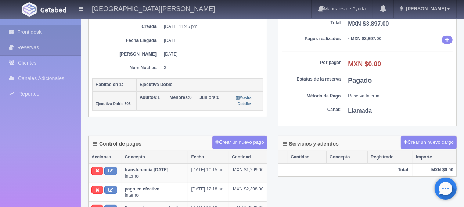
click at [47, 30] on link "Front desk" at bounding box center [40, 32] width 81 height 15
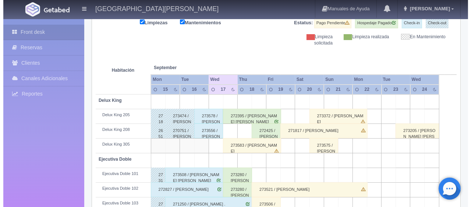
scroll to position [24, 0]
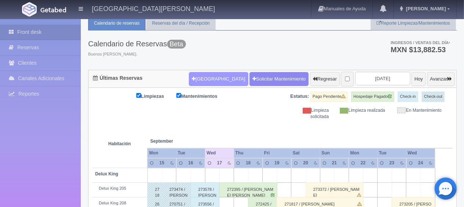
click at [211, 76] on button "[GEOGRAPHIC_DATA]" at bounding box center [218, 79] width 59 height 14
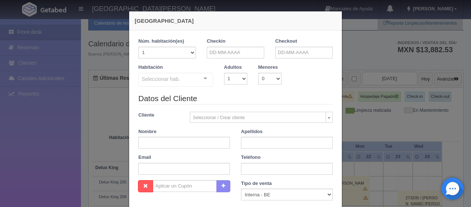
checkbox input "false"
click at [228, 55] on input "text" at bounding box center [235, 53] width 57 height 12
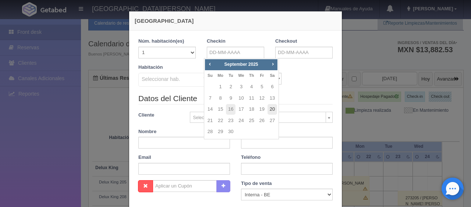
click at [269, 110] on link "20" at bounding box center [272, 109] width 10 height 11
type input "20-09-2025"
checkbox input "false"
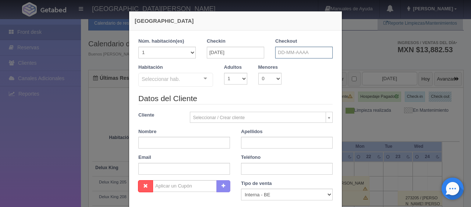
click at [288, 53] on input "text" at bounding box center [303, 53] width 57 height 12
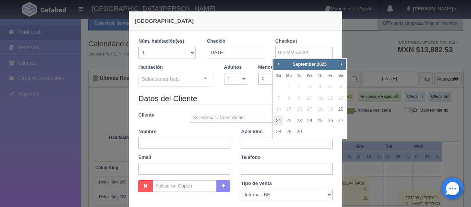
click at [281, 121] on link "21" at bounding box center [279, 120] width 10 height 11
type input "21-09-2025"
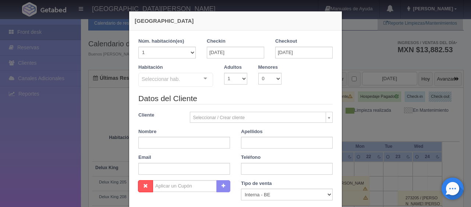
checkbox input "false"
click at [242, 80] on select "1 2 3 4 5 6 7 8 9 10" at bounding box center [235, 79] width 23 height 12
select select "2"
click at [224, 73] on select "1 2 3 4 5 6 7 8 9 10" at bounding box center [235, 79] width 23 height 12
checkbox input "false"
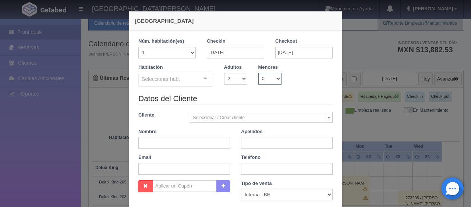
click at [273, 76] on select "0 1 2 3 4 5 6 7 8 9 10" at bounding box center [269, 79] width 23 height 12
select select "2"
click at [258, 73] on select "0 1 2 3 4 5 6 7 8 9 10" at bounding box center [269, 79] width 23 height 12
checkbox input "false"
click at [293, 80] on select "0 1 2 3 4 5 6 7 8 9 10 11 12 13 14 15 16 17 18" at bounding box center [293, 79] width 12 height 12
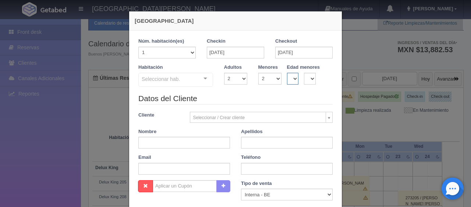
select select "3"
click at [287, 73] on select "0 1 2 3 4 5 6 7 8 9 10 11 12 13 14 15 16 17 18" at bounding box center [293, 79] width 12 height 12
checkbox input "false"
click at [309, 79] on select "0 1 2 3 4 5 6 7 8 9 10 11 12 13 14 15 16 17 18" at bounding box center [310, 79] width 12 height 12
select select "6"
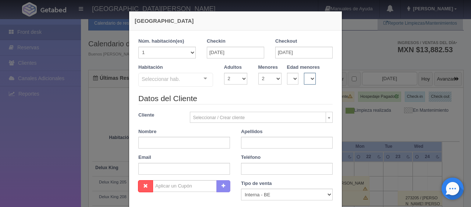
click at [304, 73] on select "0 1 2 3 4 5 6 7 8 9 10 11 12 13 14 15 16 17 18" at bounding box center [310, 79] width 12 height 12
click at [200, 76] on div at bounding box center [205, 78] width 15 height 11
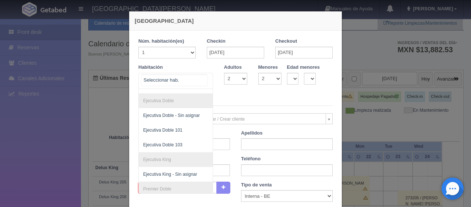
scroll to position [82, 0]
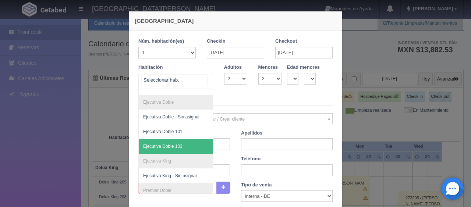
click at [178, 145] on span "Ejecutiva Doble 103" at bounding box center [162, 146] width 39 height 5
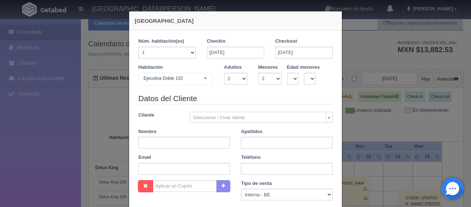
checkbox input "false"
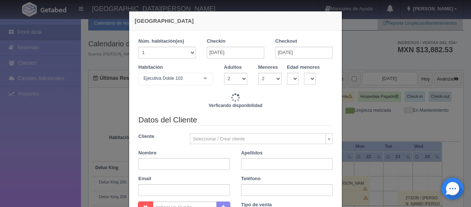
type input "1549.00"
checkbox input "false"
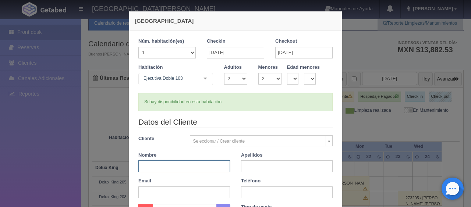
click at [214, 166] on input "text" at bounding box center [184, 166] width 92 height 12
type input "Sofia"
type input "Zhong"
click at [260, 192] on input "text" at bounding box center [287, 192] width 92 height 12
paste input "52 1 479 219 0933"
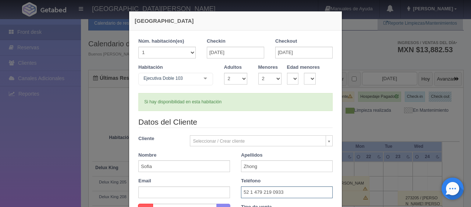
type input "52 1 479 219 0933"
click at [231, 178] on div "Email" at bounding box center [184, 188] width 103 height 21
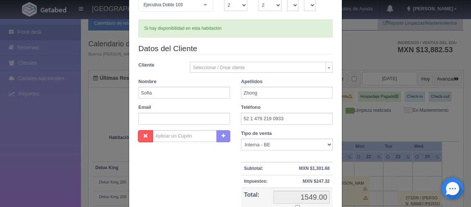
scroll to position [110, 0]
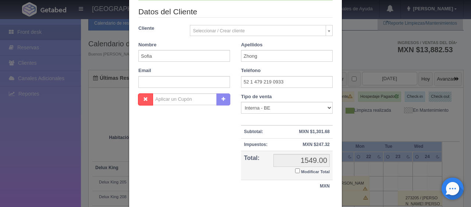
click at [295, 169] on input "Modificar Total" at bounding box center [297, 170] width 5 height 5
checkbox input "true"
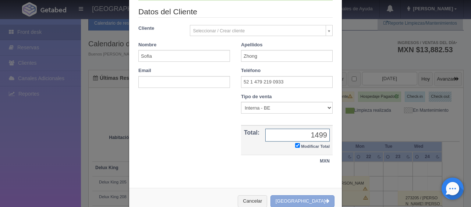
type input "1499"
click at [301, 198] on button "[GEOGRAPHIC_DATA]" at bounding box center [302, 201] width 64 height 12
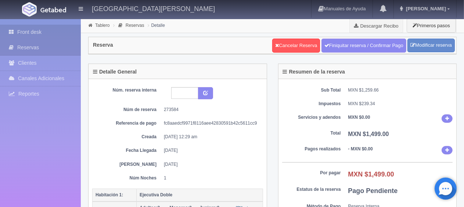
click at [57, 33] on link "Front desk" at bounding box center [40, 32] width 81 height 15
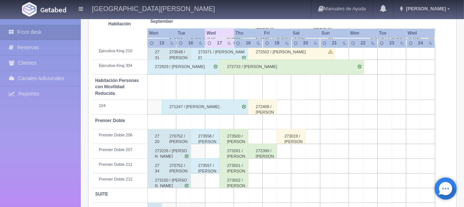
scroll to position [392, 0]
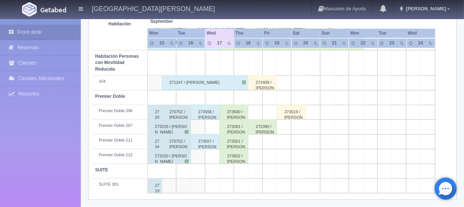
click at [207, 12] on div "[GEOGRAPHIC_DATA][PERSON_NAME] Manuales de Ayuda Actualizaciones recientes [PER…" at bounding box center [232, 9] width 464 height 18
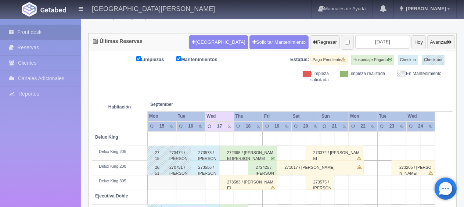
scroll to position [24, 0]
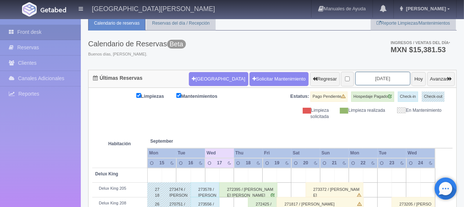
click at [367, 77] on input "[DATE]" at bounding box center [382, 79] width 55 height 14
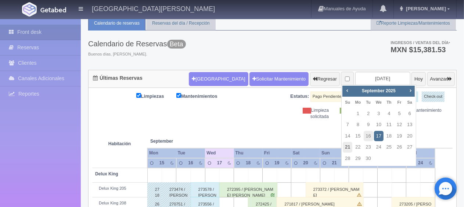
click at [346, 149] on link "21" at bounding box center [348, 147] width 10 height 11
type input "[DATE]"
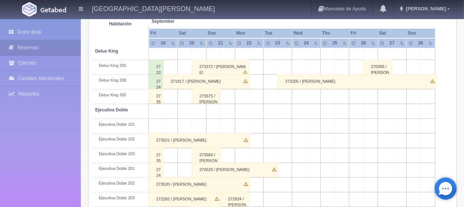
scroll to position [184, 0]
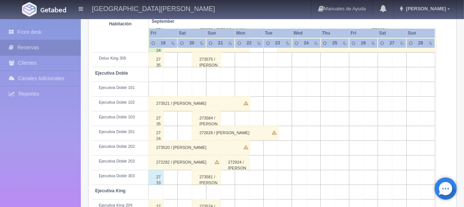
click at [203, 101] on div "273521 / [PERSON_NAME]" at bounding box center [200, 103] width 102 height 15
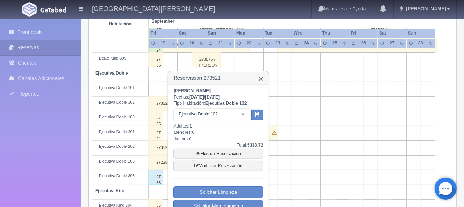
click at [261, 78] on link "×" at bounding box center [261, 79] width 4 height 8
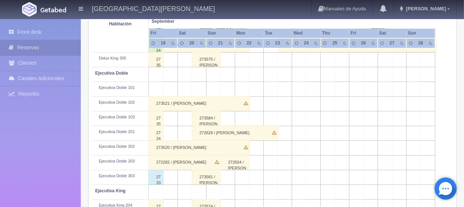
click at [184, 146] on div "273520 / [PERSON_NAME]" at bounding box center [200, 147] width 102 height 15
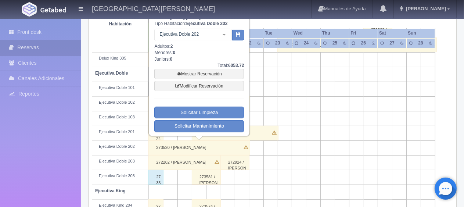
scroll to position [147, 0]
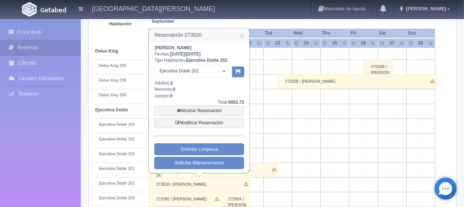
drag, startPoint x: 223, startPoint y: 47, endPoint x: 155, endPoint y: 47, distance: 68.4
click at [155, 47] on b "[PERSON_NAME]" at bounding box center [172, 47] width 37 height 5
copy b "[PERSON_NAME]"
click at [243, 35] on link "×" at bounding box center [242, 36] width 4 height 8
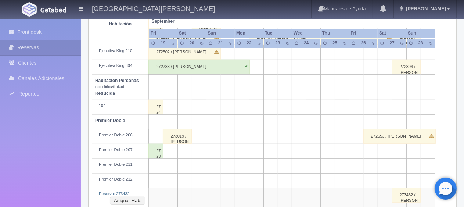
scroll to position [404, 0]
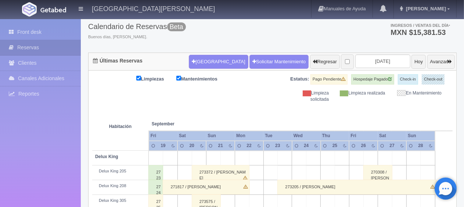
scroll to position [39, 0]
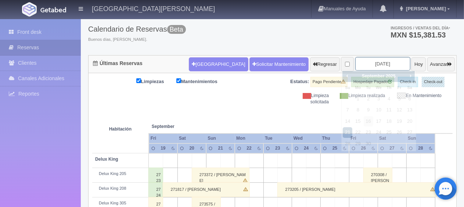
click at [382, 64] on input "2025-09-21" at bounding box center [382, 64] width 55 height 14
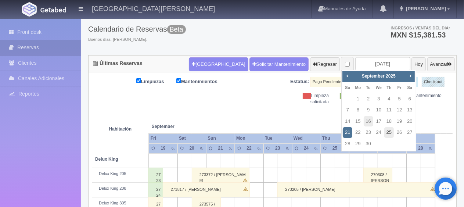
click at [391, 135] on link "25" at bounding box center [390, 132] width 10 height 11
type input "2025-09-25"
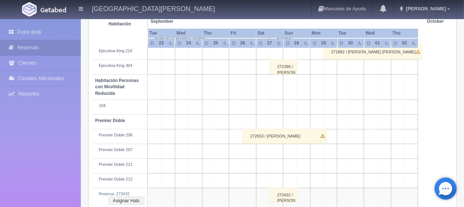
scroll to position [412, 0]
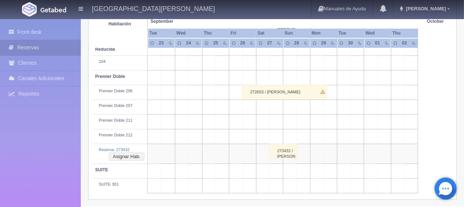
click at [276, 149] on div "273432 / [PERSON_NAME] ." at bounding box center [284, 151] width 28 height 15
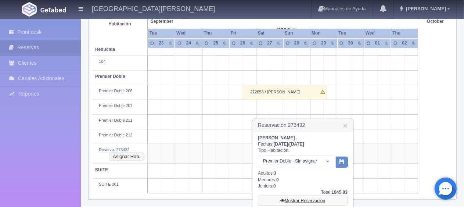
scroll to position [445, 0]
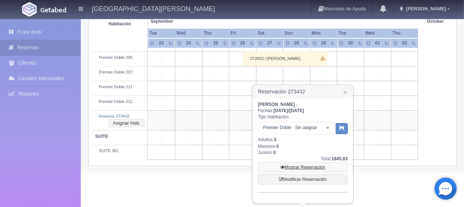
click at [297, 165] on link "Mostrar Reservación" at bounding box center [303, 167] width 90 height 10
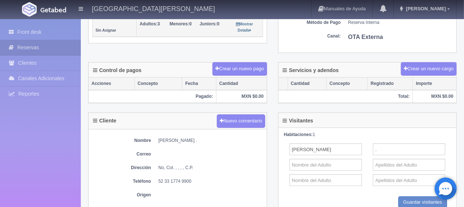
scroll to position [221, 0]
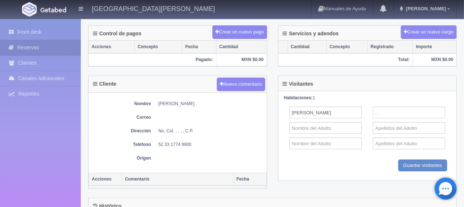
drag, startPoint x: 196, startPoint y: 102, endPoint x: 158, endPoint y: 101, distance: 37.5
click at [158, 101] on dd "[PERSON_NAME] ." at bounding box center [210, 104] width 105 height 6
copy dd "[PERSON_NAME]"
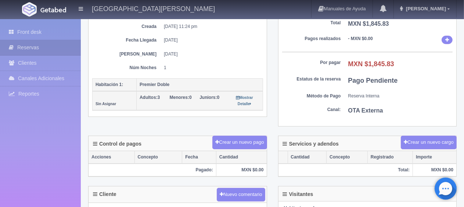
scroll to position [0, 0]
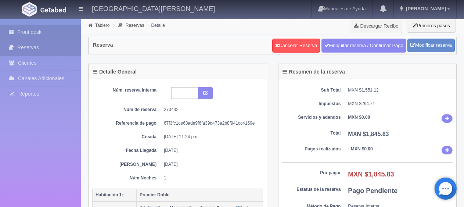
click at [41, 30] on link "Front desk" at bounding box center [40, 32] width 81 height 15
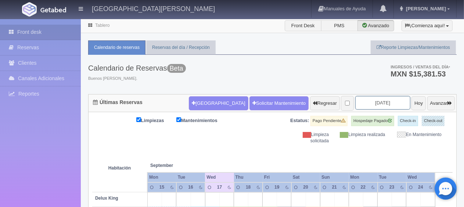
click at [355, 103] on input "2025-09-17" at bounding box center [382, 103] width 55 height 14
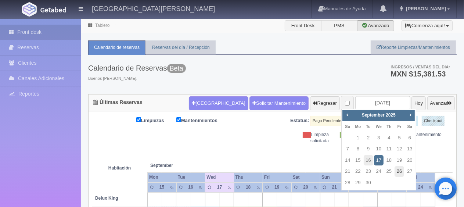
click at [403, 173] on link "26" at bounding box center [400, 171] width 10 height 11
type input "[DATE]"
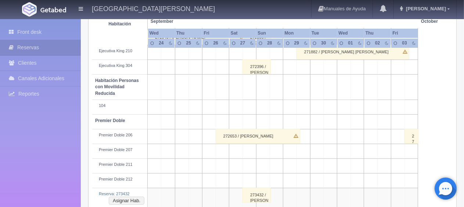
scroll to position [404, 0]
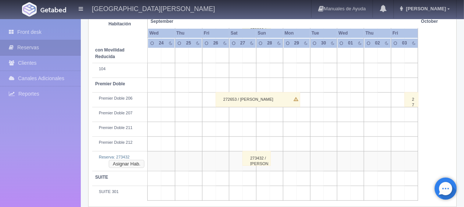
click at [129, 161] on button "Asignar Hab." at bounding box center [127, 164] width 36 height 8
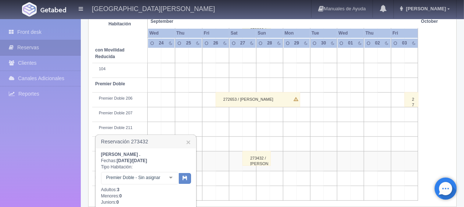
click at [170, 177] on div at bounding box center [171, 177] width 15 height 11
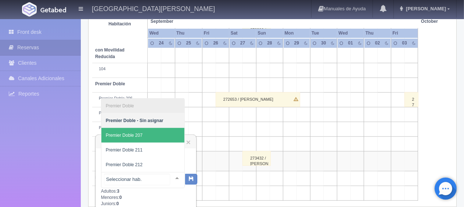
click at [151, 130] on span "Premier Doble 207" at bounding box center [142, 135] width 83 height 15
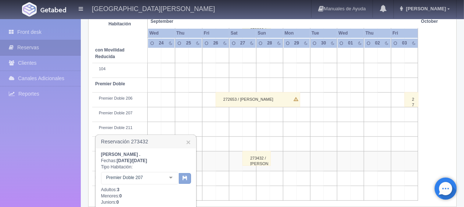
click at [182, 179] on button "button" at bounding box center [185, 178] width 12 height 11
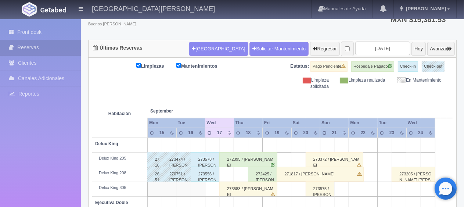
scroll to position [54, 0]
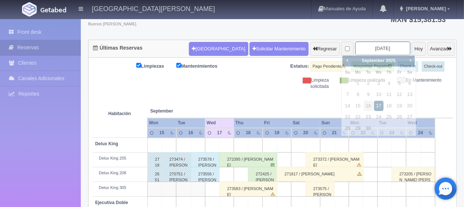
click at [389, 45] on input "2025-09-17" at bounding box center [382, 49] width 55 height 14
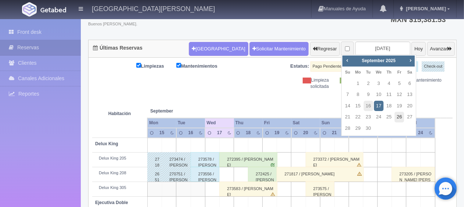
click at [399, 118] on link "26" at bounding box center [400, 117] width 10 height 11
type input "2025-09-26"
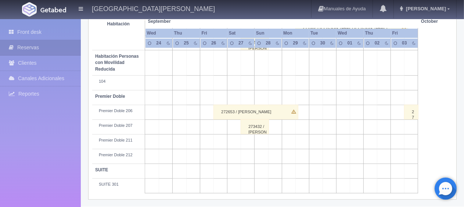
scroll to position [392, 0]
click at [262, 128] on div "273432 / [PERSON_NAME] ." at bounding box center [255, 126] width 28 height 15
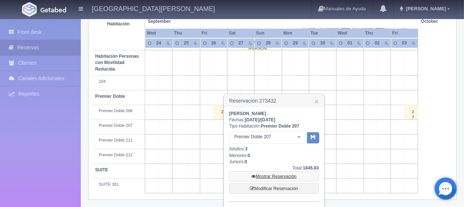
click at [279, 174] on link "Mostrar Reservación" at bounding box center [274, 176] width 90 height 10
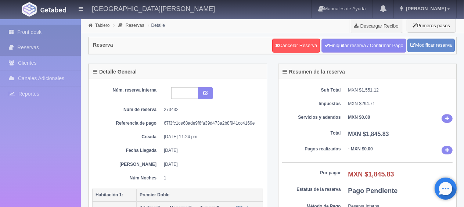
click at [57, 33] on link "Front desk" at bounding box center [40, 32] width 81 height 15
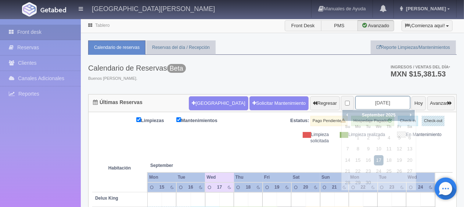
click at [356, 100] on input "[DATE]" at bounding box center [382, 103] width 55 height 14
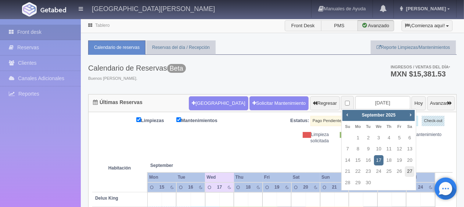
click at [410, 171] on link "27" at bounding box center [410, 171] width 10 height 11
type input "[DATE]"
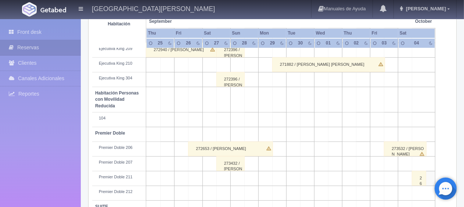
scroll to position [392, 0]
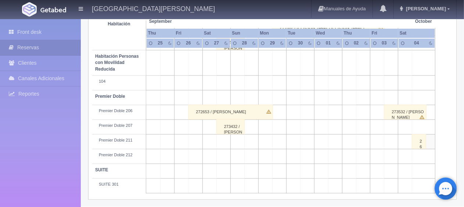
click at [235, 129] on div "273432 / Francisco Quesada ." at bounding box center [231, 126] width 28 height 15
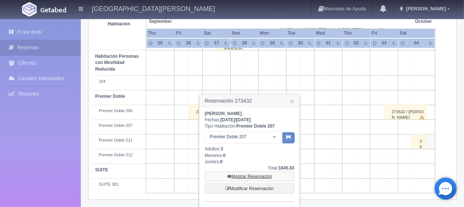
click at [249, 175] on link "Mostrar Reservación" at bounding box center [250, 176] width 90 height 10
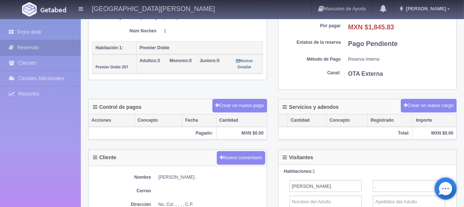
scroll to position [184, 0]
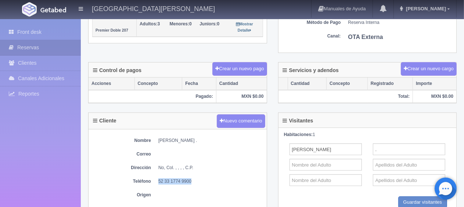
drag, startPoint x: 191, startPoint y: 182, endPoint x: 157, endPoint y: 178, distance: 34.0
click at [157, 178] on dl "Teléfono [PHONE_NUMBER]" at bounding box center [177, 181] width 171 height 6
copy dd "52 33 1774 9900"
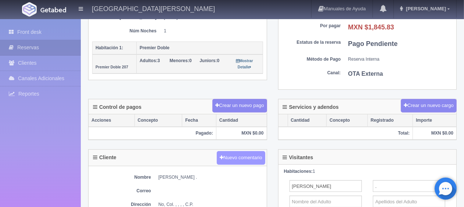
scroll to position [110, 0]
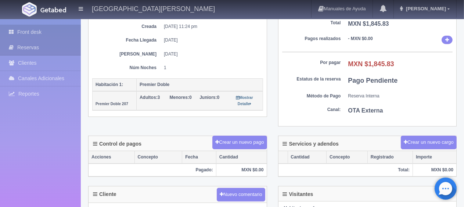
click at [49, 29] on link "Front desk" at bounding box center [40, 32] width 81 height 15
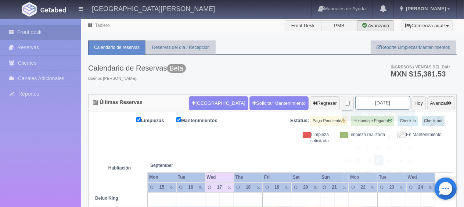
click at [355, 102] on input "2025-09-17" at bounding box center [382, 103] width 55 height 14
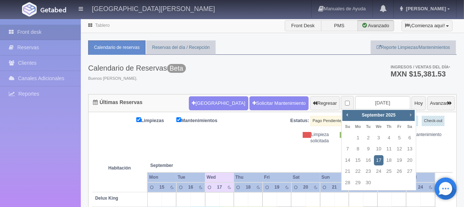
click at [409, 114] on span "Next" at bounding box center [411, 115] width 6 height 6
click at [396, 136] on link "3" at bounding box center [400, 138] width 10 height 11
type input "2025-10-03"
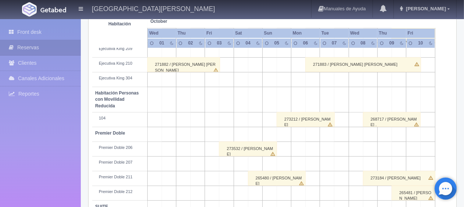
scroll to position [392, 0]
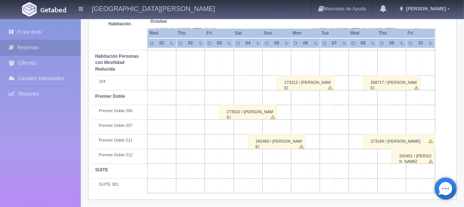
click at [234, 113] on div "273532 / Alejandra Castaneda" at bounding box center [248, 112] width 58 height 15
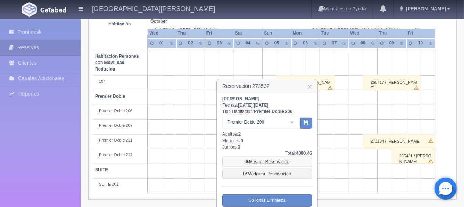
click at [262, 161] on link "Mostrar Reservación" at bounding box center [267, 162] width 90 height 10
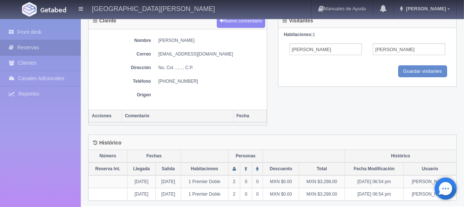
scroll to position [247, 0]
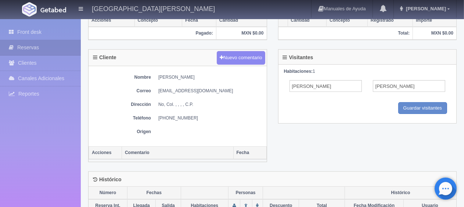
drag, startPoint x: 199, startPoint y: 75, endPoint x: 159, endPoint y: 76, distance: 40.4
click at [159, 76] on dd "[PERSON_NAME]" at bounding box center [210, 77] width 105 height 6
copy dd "[PERSON_NAME]"
click at [47, 31] on link "Front desk" at bounding box center [40, 32] width 81 height 15
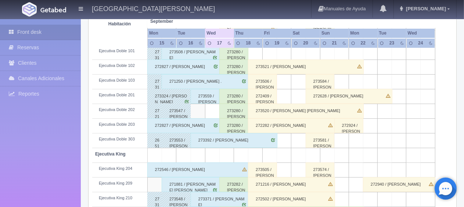
scroll to position [257, 0]
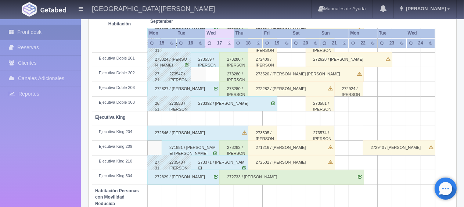
click at [222, 101] on div "273392 / [PERSON_NAME]" at bounding box center [234, 103] width 87 height 15
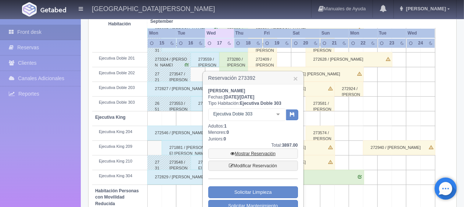
click at [261, 151] on link "Mostrar Reservación" at bounding box center [253, 154] width 90 height 10
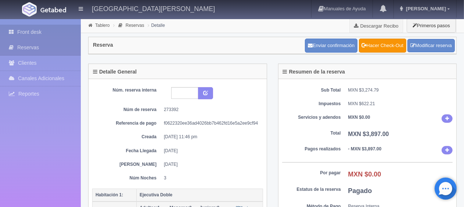
click at [40, 32] on link "Front desk" at bounding box center [40, 32] width 81 height 15
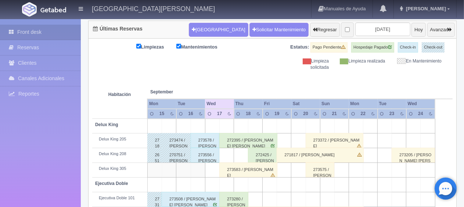
scroll to position [110, 0]
